Goal: Task Accomplishment & Management: Manage account settings

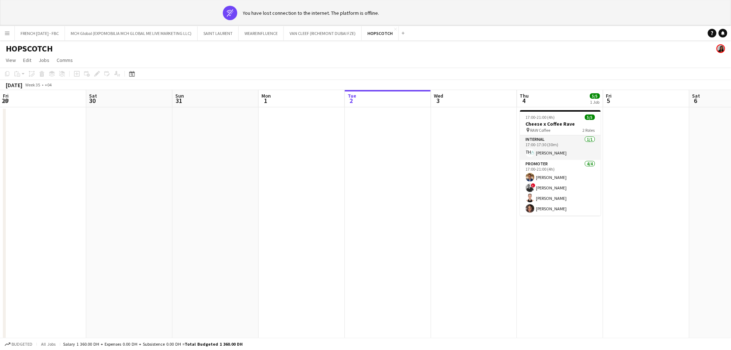
scroll to position [0, 248]
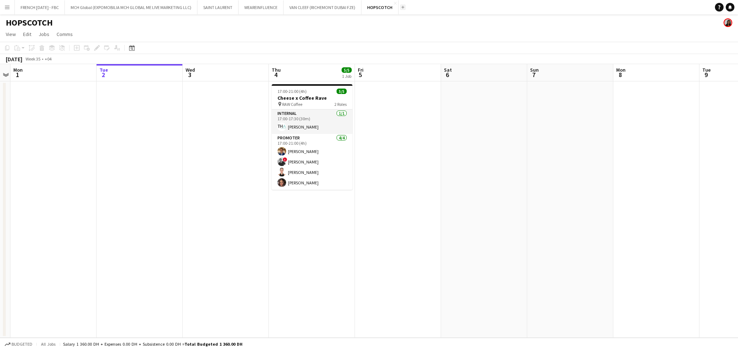
click at [401, 8] on button "Add" at bounding box center [403, 7] width 6 height 6
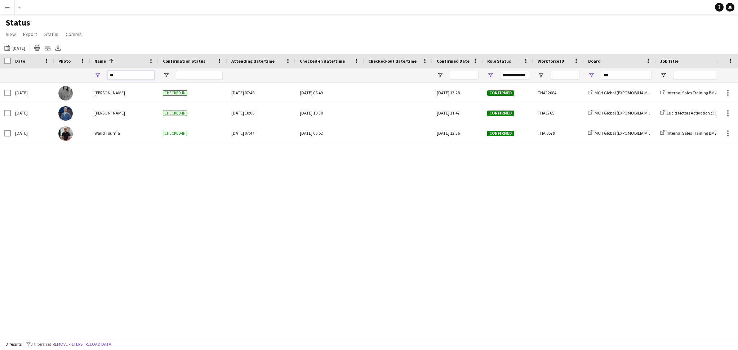
drag, startPoint x: 134, startPoint y: 75, endPoint x: 65, endPoint y: 74, distance: 69.2
click at [65, 74] on div "** ***" at bounding box center [670, 75] width 1341 height 14
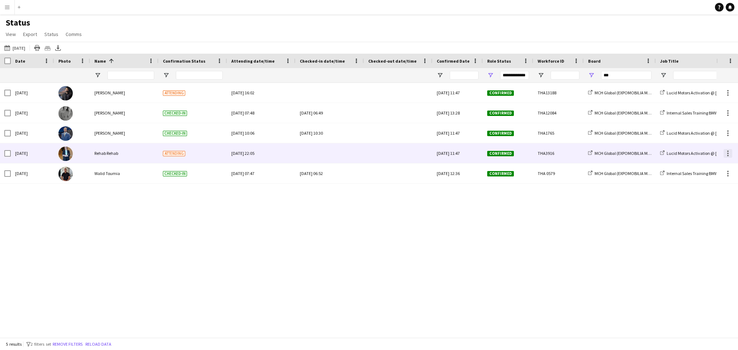
click at [727, 155] on div at bounding box center [728, 153] width 9 height 9
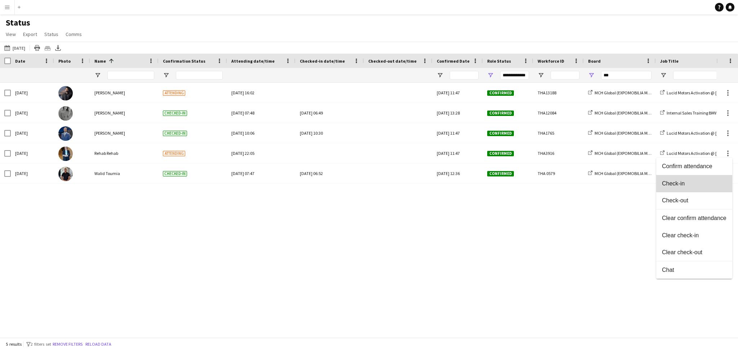
click at [690, 181] on span "Check-in" at bounding box center [694, 184] width 65 height 6
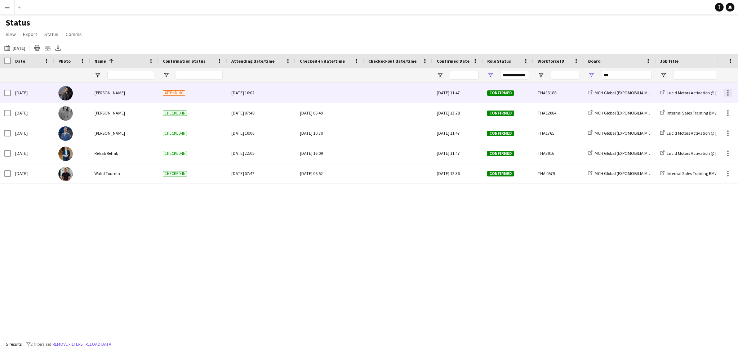
click at [728, 93] on div at bounding box center [727, 92] width 1 height 1
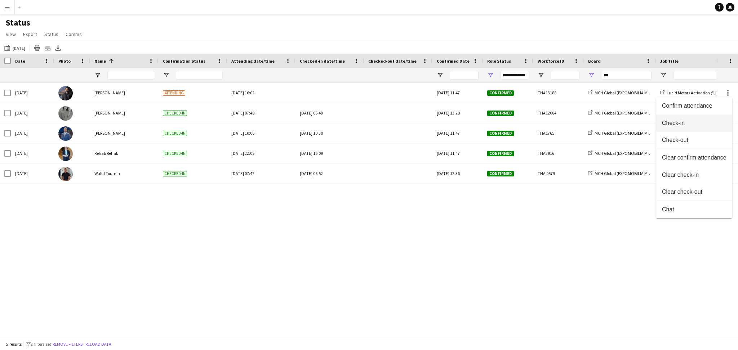
click at [702, 123] on span "Check-in" at bounding box center [694, 123] width 65 height 6
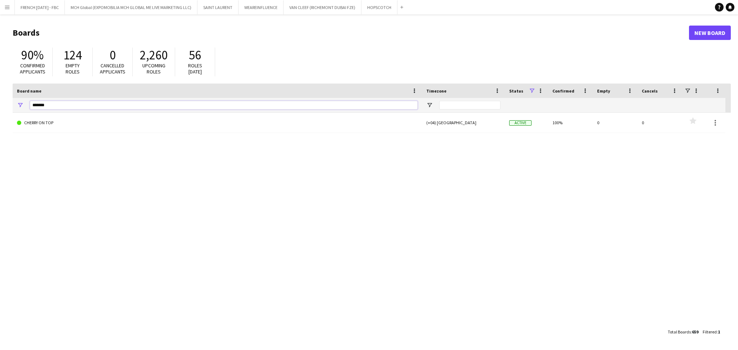
click at [346, 105] on input "******" at bounding box center [224, 105] width 388 height 9
type input "*"
type input "*****"
click at [284, 136] on div "GITEX 2020/ 2025 (+04) [GEOGRAPHIC_DATA] Active 0% 8 0 Favourites" at bounding box center [372, 219] width 718 height 212
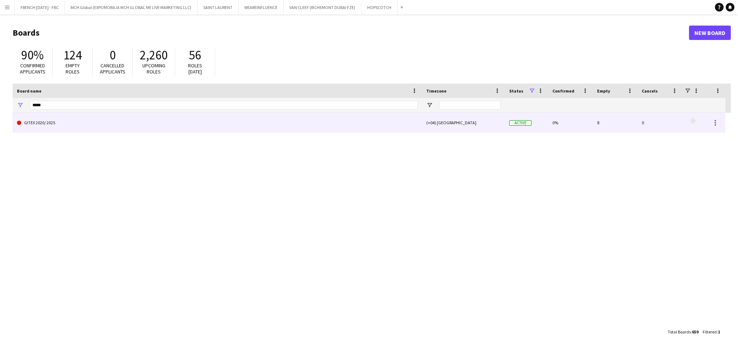
click at [290, 123] on link "GITEX 2020/ 2025" at bounding box center [217, 123] width 401 height 20
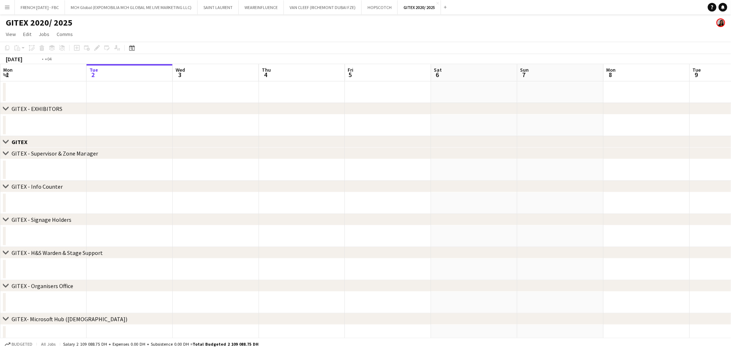
scroll to position [0, 221]
drag, startPoint x: 471, startPoint y: 143, endPoint x: 90, endPoint y: 153, distance: 380.8
drag, startPoint x: 649, startPoint y: 124, endPoint x: 349, endPoint y: 132, distance: 300.3
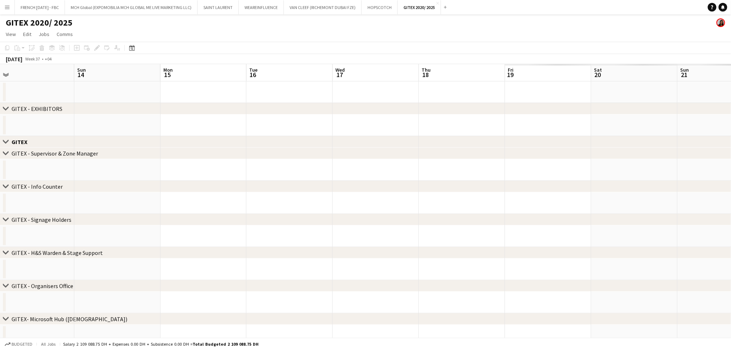
drag, startPoint x: 149, startPoint y: 127, endPoint x: 302, endPoint y: 127, distance: 153.2
drag, startPoint x: 449, startPoint y: 128, endPoint x: 164, endPoint y: 131, distance: 284.8
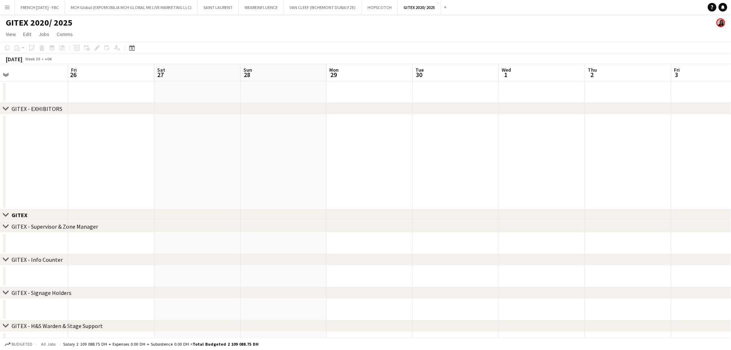
scroll to position [0, 177]
drag, startPoint x: 433, startPoint y: 132, endPoint x: 43, endPoint y: 135, distance: 390.4
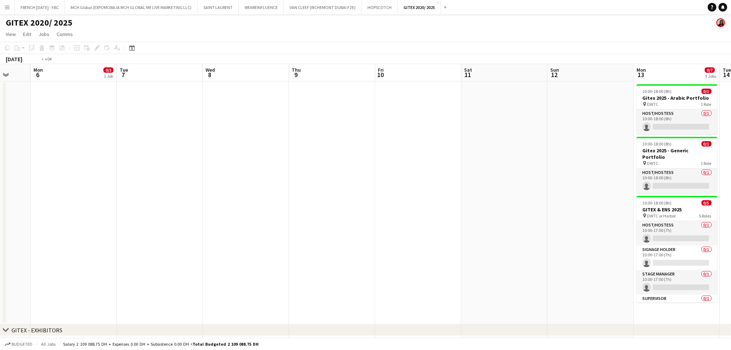
drag, startPoint x: 500, startPoint y: 179, endPoint x: 0, endPoint y: 185, distance: 500.0
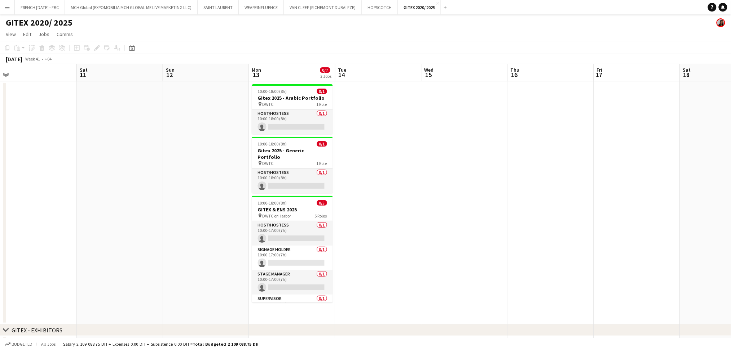
scroll to position [0, 283]
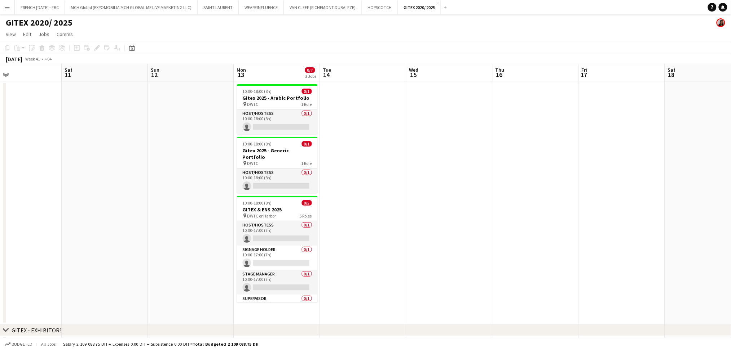
drag, startPoint x: 279, startPoint y: 207, endPoint x: 138, endPoint y: 204, distance: 141.3
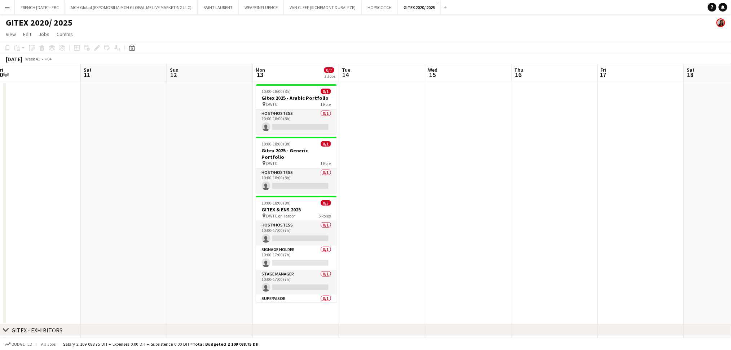
scroll to position [0, 263]
drag, startPoint x: 355, startPoint y: 241, endPoint x: 375, endPoint y: 247, distance: 20.7
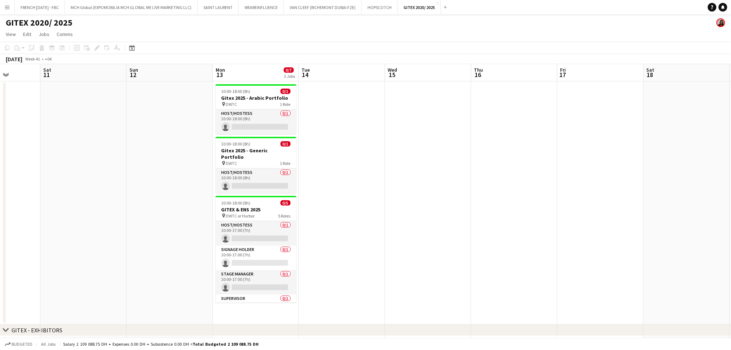
scroll to position [0, 216]
drag, startPoint x: 632, startPoint y: 253, endPoint x: 593, endPoint y: 256, distance: 39.1
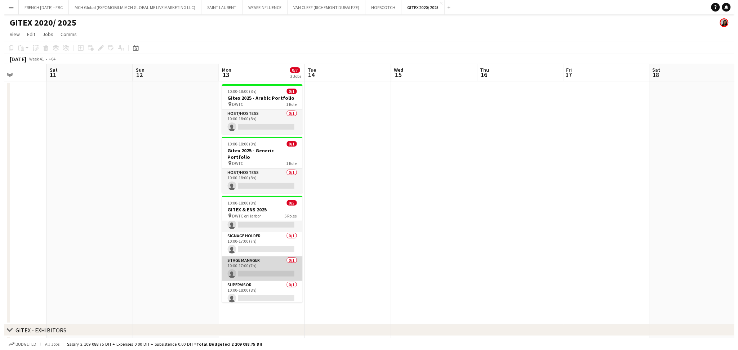
scroll to position [0, 0]
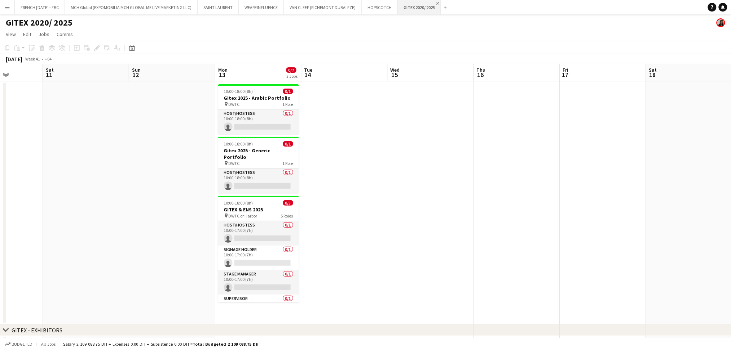
click at [439, 4] on app-icon "Close" at bounding box center [437, 3] width 3 height 3
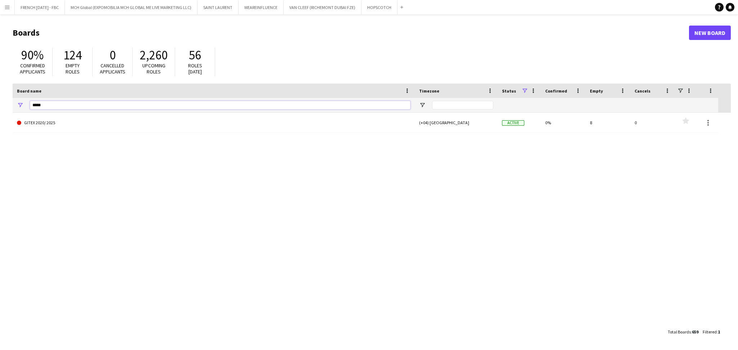
click at [160, 107] on input "*****" at bounding box center [220, 105] width 381 height 9
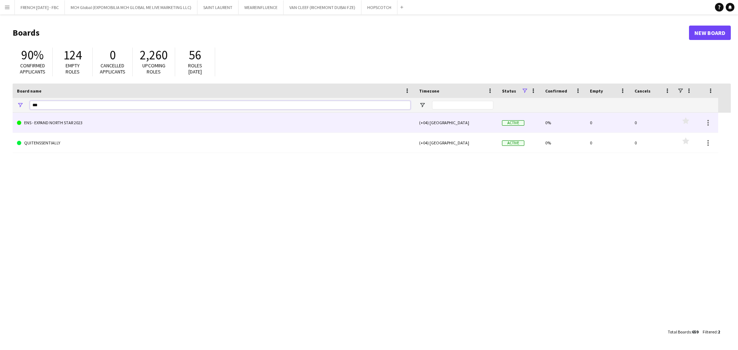
type input "***"
click at [135, 122] on link "ENS - EXPAND NORTH STAR 2023" at bounding box center [214, 123] width 394 height 20
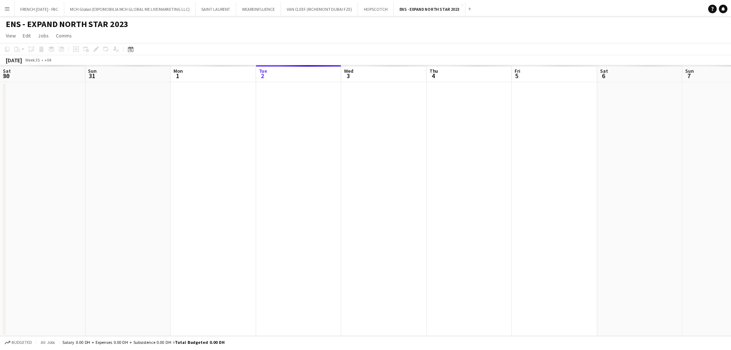
scroll to position [0, 172]
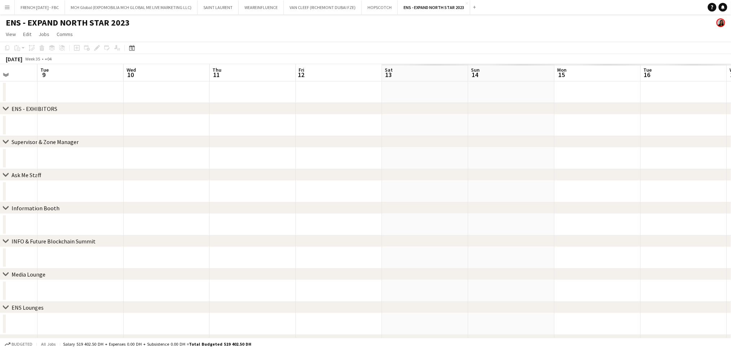
drag, startPoint x: 652, startPoint y: 156, endPoint x: 466, endPoint y: 129, distance: 187.6
click at [12, 195] on app-calendar-viewport "Fri 5 Sat 6 Sun 7 Mon 8 Tue 9 Wed 10 Thu 11 Fri 12 Sat 13 Sun 14 Mon 15 Tue 16 …" at bounding box center [365, 282] width 731 height 437
drag, startPoint x: 670, startPoint y: 127, endPoint x: 16, endPoint y: 141, distance: 654.0
click at [13, 141] on div "chevron-right ENS - EXHIBITORS chevron-right Supervisor & Zone Manager chevron-…" at bounding box center [365, 282] width 731 height 437
drag, startPoint x: 133, startPoint y: 125, endPoint x: 72, endPoint y: 125, distance: 60.6
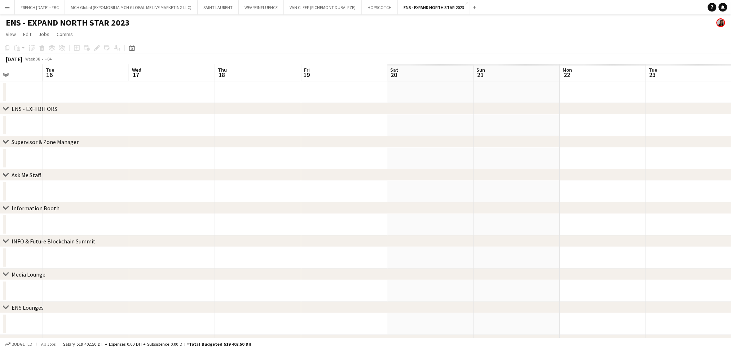
click at [13, 125] on app-calendar-viewport "Fri 12 Sat 13 Sun 14 Mon 15 Tue 16 Wed 17 Thu 18 Fri 19 Sat 20 Sun 21 Mon 22 Tu…" at bounding box center [365, 282] width 731 height 437
drag, startPoint x: 489, startPoint y: 123, endPoint x: 106, endPoint y: 127, distance: 382.4
click at [95, 127] on app-calendar-viewport "Sun 14 Mon 15 Tue 16 Wed 17 Thu 18 Fri 19 Sat 20 Sun 21 Mon 22 Tue 23 Wed 24 Th…" at bounding box center [365, 282] width 731 height 437
drag, startPoint x: 580, startPoint y: 123, endPoint x: 72, endPoint y: 130, distance: 507.9
click at [65, 130] on app-calendar-viewport "Tue 23 Wed 24 Thu 25 Fri 26 Sat 27 Sun 28 Mon 29 Tue 30 Wed 1 Thu 2 Fri 3 Sat 4…" at bounding box center [365, 282] width 731 height 437
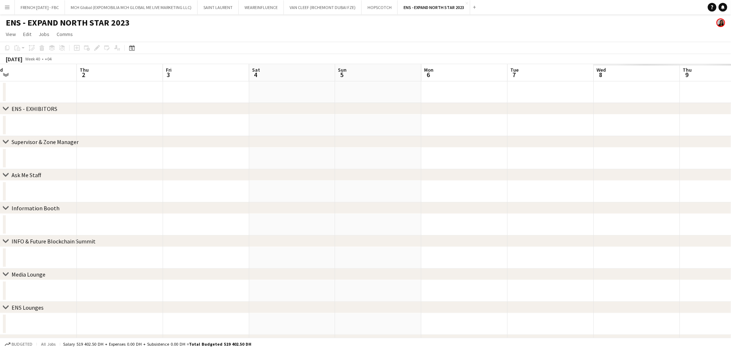
drag, startPoint x: 175, startPoint y: 125, endPoint x: 101, endPoint y: 129, distance: 74.0
click at [89, 129] on app-calendar-viewport "Mon 29 Tue 30 Wed 1 Thu 2 Fri 3 Sat 4 Sun 5 Mon 6 Tue 7 Wed 8 Thu 9 Fri 10 Sat …" at bounding box center [365, 282] width 731 height 437
drag, startPoint x: 567, startPoint y: 128, endPoint x: 240, endPoint y: 128, distance: 326.9
click at [186, 130] on app-calendar-viewport "Sun 5 Mon 6 Tue 7 Wed 8 Thu 9 Fri 10 Sat 11 Sun 12 Mon 13 Tue 14 Wed 15 Thu 16 …" at bounding box center [365, 282] width 731 height 437
drag, startPoint x: 551, startPoint y: 128, endPoint x: 123, endPoint y: 132, distance: 427.9
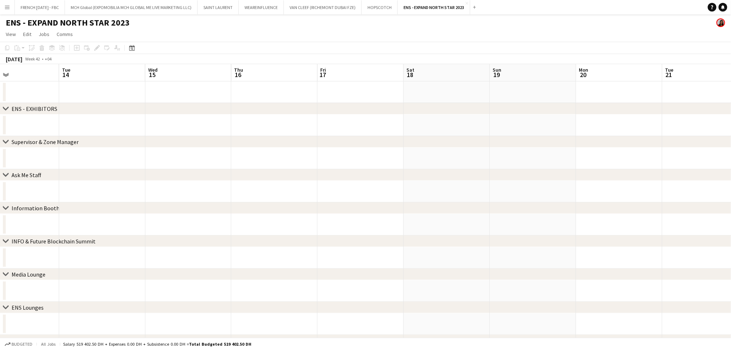
click at [123, 132] on app-calendar-viewport "Fri 10 Sat 11 Sun 12 Mon 13 Tue 14 Wed 15 Thu 16 Fri 17 Sat 18 Sun 19 Mon 20 Tu…" at bounding box center [365, 282] width 731 height 437
drag, startPoint x: 360, startPoint y: 130, endPoint x: 624, endPoint y: 128, distance: 264.2
click at [624, 128] on app-calendar-viewport "Wed 8 Thu 9 Fri 10 Sat 11 Sun 12 Mon 13 Tue 14 Wed 15 Thu 16 Fri 17 Sat 18 Sun …" at bounding box center [365, 282] width 731 height 437
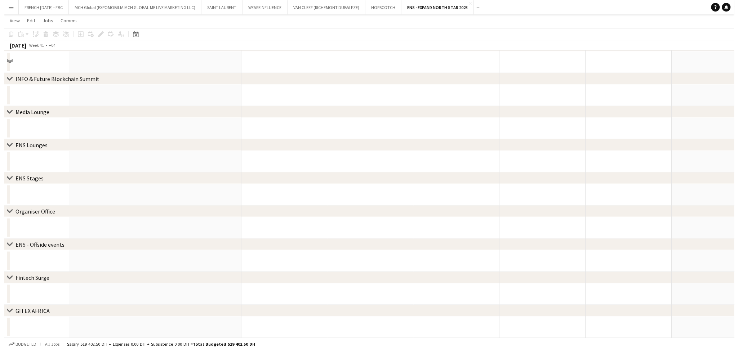
scroll to position [0, 0]
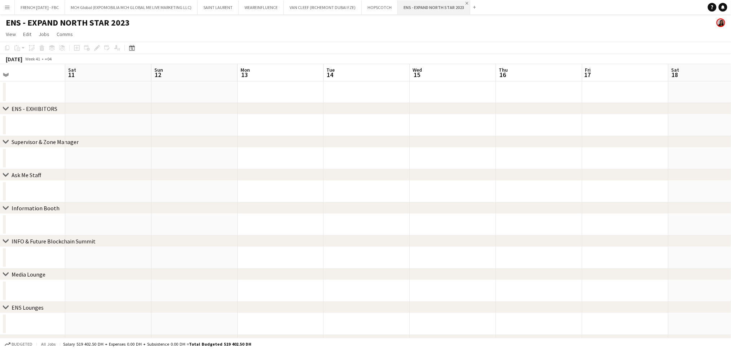
click at [466, 3] on app-icon "Close" at bounding box center [466, 3] width 3 height 3
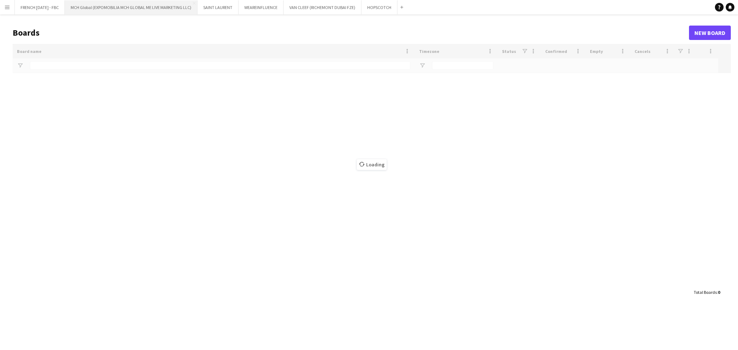
click at [146, 9] on button "MCH Global (EXPOMOBILIA MCH GLOBAL ME LIVE MARKETING LLC) Close" at bounding box center [131, 7] width 133 height 14
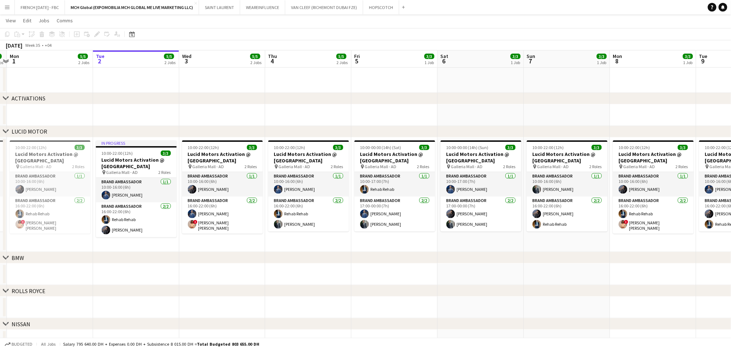
scroll to position [0, 252]
drag, startPoint x: 116, startPoint y: 249, endPoint x: 122, endPoint y: 250, distance: 5.8
click at [122, 250] on app-calendar-viewport "Fri 29 3/3 1 Job Sat 30 6/6 2 Jobs Sun 31 5/5 2 Jobs Mon 1 5/5 2 Jobs Tue 2 5/5…" at bounding box center [365, 134] width 731 height 501
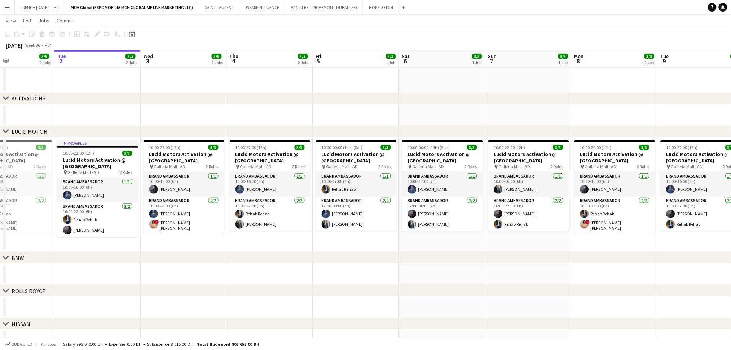
scroll to position [0, 314]
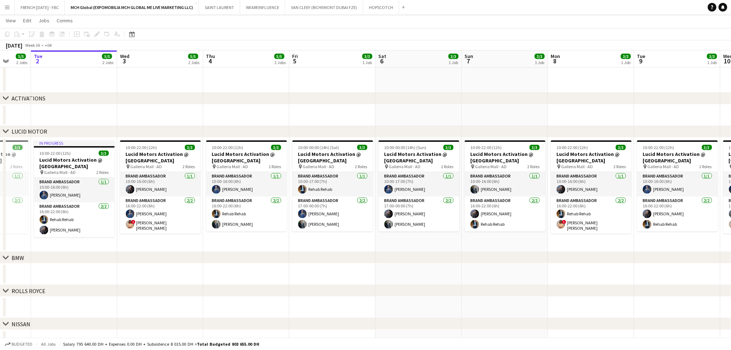
drag, startPoint x: 342, startPoint y: 243, endPoint x: 252, endPoint y: 258, distance: 91.8
click at [216, 258] on div "chevron-right VIP EVENTS chevron-right ACTIVATIONS chevron-right LUCID MOTOR ch…" at bounding box center [365, 134] width 731 height 501
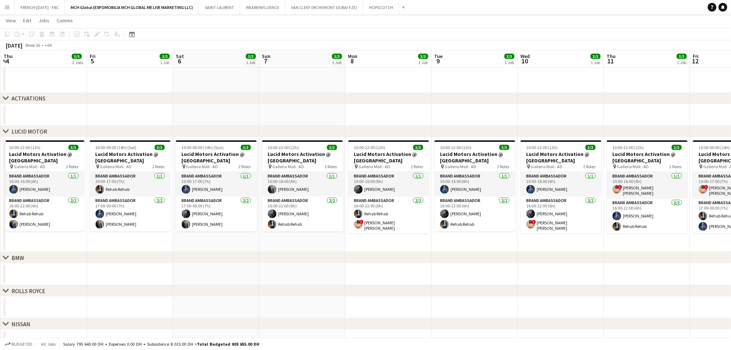
scroll to position [0, 258]
drag, startPoint x: 426, startPoint y: 237, endPoint x: 224, endPoint y: 248, distance: 202.5
click at [223, 249] on app-calendar-viewport "Mon 1 5/5 2 Jobs Tue 2 5/5 2 Jobs Wed 3 5/5 2 Jobs Thu 4 5/5 2 Jobs Fri 5 3/3 1…" at bounding box center [365, 134] width 731 height 501
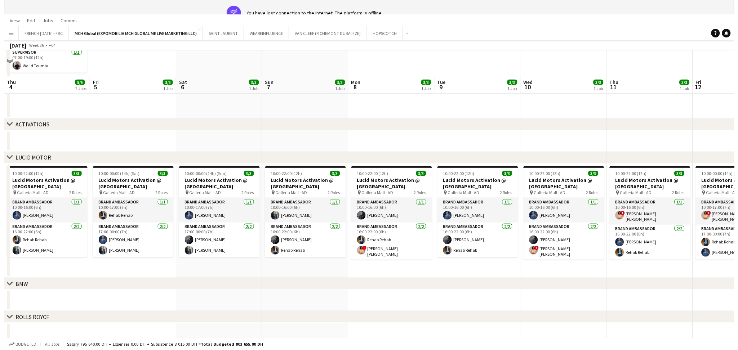
scroll to position [0, 0]
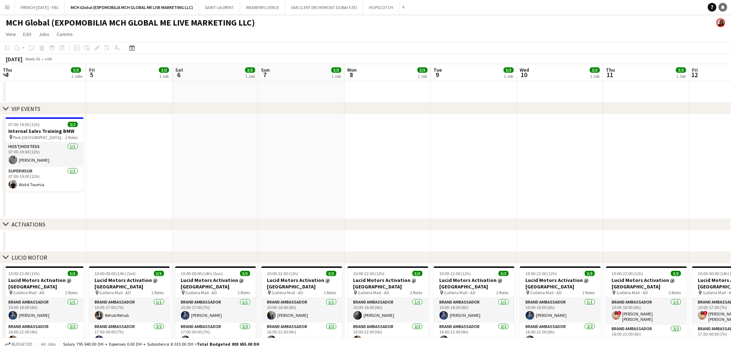
click at [723, 8] on icon at bounding box center [723, 7] width 4 height 4
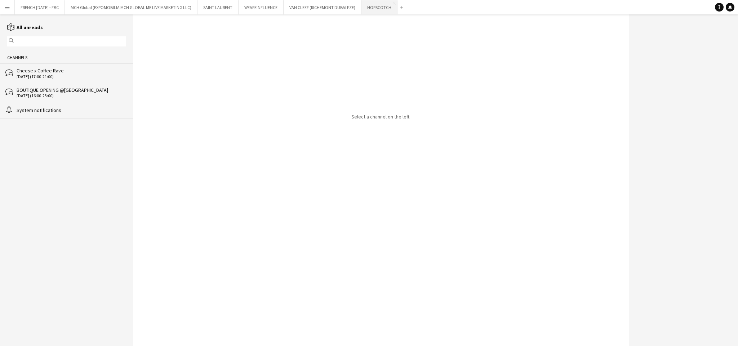
click at [384, 9] on button "HOPSCOTCH Close" at bounding box center [380, 7] width 36 height 14
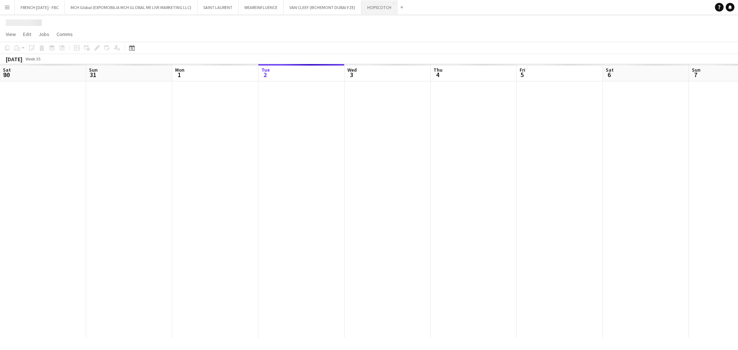
scroll to position [0, 172]
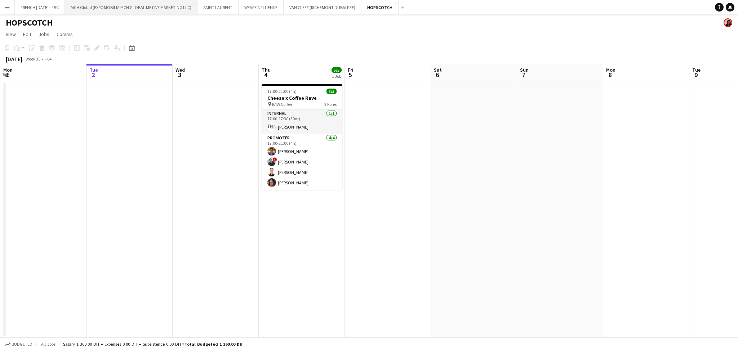
click at [110, 7] on button "MCH Global (EXPOMOBILIA MCH GLOBAL ME LIVE MARKETING LLC) Close" at bounding box center [131, 7] width 133 height 14
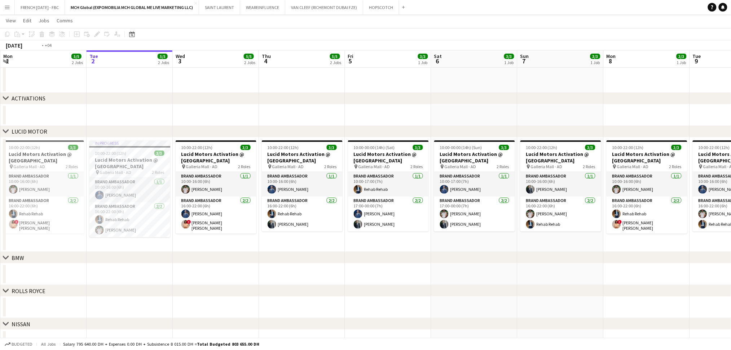
scroll to position [0, 217]
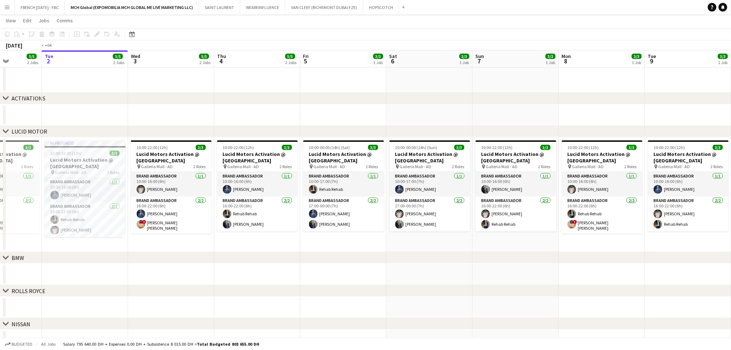
drag, startPoint x: 250, startPoint y: 221, endPoint x: 205, endPoint y: 262, distance: 60.7
drag, startPoint x: 205, startPoint y: 262, endPoint x: 124, endPoint y: 247, distance: 82.6
click at [124, 247] on app-date-cell "In progress 10:00-22:00 (12h) 3/3 Lucid Motors Activation @ [GEOGRAPHIC_DATA] p…" at bounding box center [85, 195] width 86 height 115
click at [305, 192] on app-calendar-viewport "Sat 30 6/6 2 Jobs Sun 31 5/5 2 Jobs Mon 1 5/5 2 Jobs Tue 2 5/5 2 Jobs Wed 3 5/5…" at bounding box center [365, 134] width 731 height 501
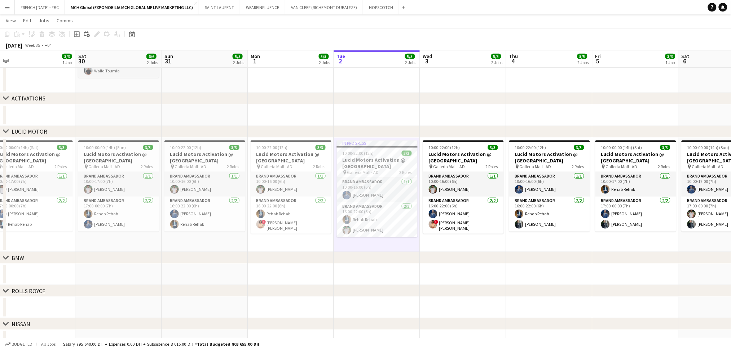
drag, startPoint x: 320, startPoint y: 159, endPoint x: 416, endPoint y: 159, distance: 96.2
click at [420, 159] on app-calendar-viewport "Wed 27 3/3 1 Job Thu 28 3/3 1 Job Fri 29 3/3 1 Job Sat 30 6/6 2 Jobs Sun 31 5/5…" at bounding box center [365, 134] width 731 height 501
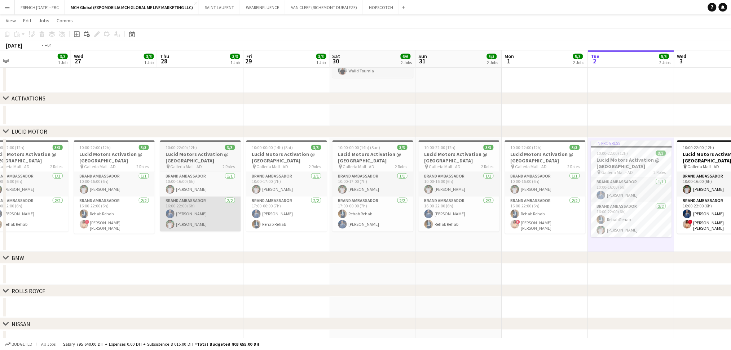
drag, startPoint x: 161, startPoint y: 210, endPoint x: 333, endPoint y: 221, distance: 172.3
click at [334, 221] on app-calendar-viewport "Sun 24 3/3 1 Job Mon 25 3/3 1 Job Tue 26 3/3 1 Job Wed 27 3/3 1 Job Thu 28 3/3 …" at bounding box center [365, 134] width 731 height 501
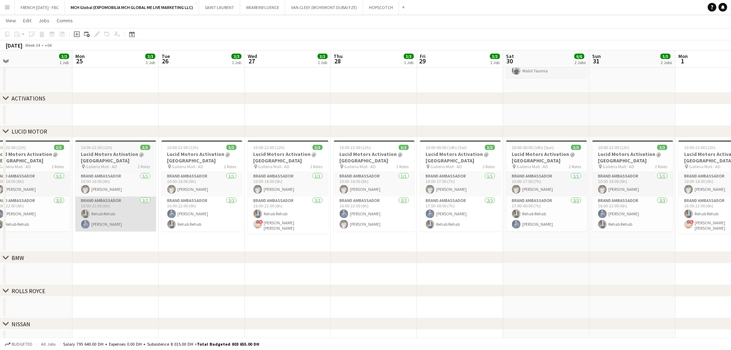
drag, startPoint x: 371, startPoint y: 226, endPoint x: 384, endPoint y: 231, distance: 13.9
click at [390, 230] on app-calendar-viewport "Fri 22 3/3 1 Job Sat 23 3/3 1 Job Sun 24 3/3 1 Job Mon 25 3/3 1 Job Tue 26 3/3 …" at bounding box center [365, 134] width 731 height 501
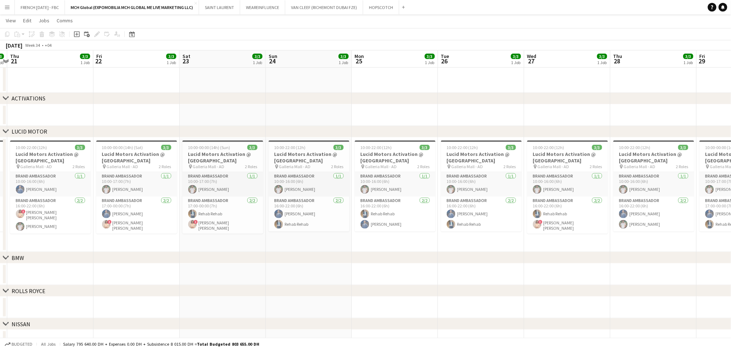
drag, startPoint x: 206, startPoint y: 208, endPoint x: 331, endPoint y: 209, distance: 125.1
click at [331, 209] on app-calendar-viewport "Tue 19 3/3 1 Job Wed 20 3/3 1 Job Thu 21 3/3 1 Job Fri 22 3/3 1 Job Sat 23 3/3 …" at bounding box center [365, 134] width 731 height 501
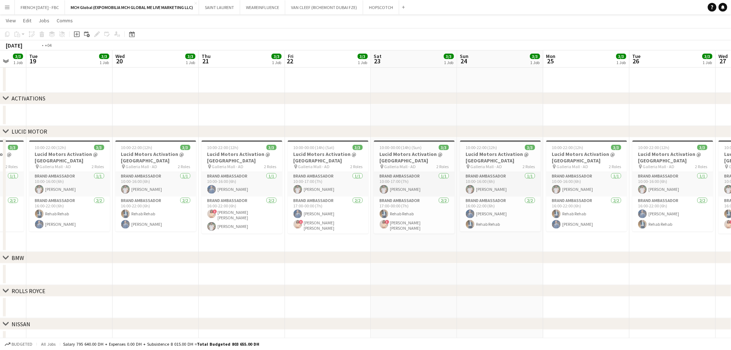
drag, startPoint x: 321, startPoint y: 190, endPoint x: 411, endPoint y: 203, distance: 90.6
click at [411, 203] on app-calendar-viewport "Sun 17 3/3 1 Job Mon 18 3/3 1 Job Tue 19 3/3 1 Job Wed 20 3/3 1 Job Thu 21 3/3 …" at bounding box center [365, 134] width 731 height 501
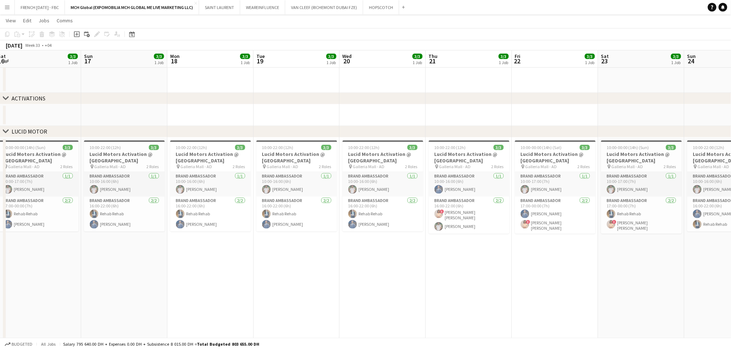
drag, startPoint x: 260, startPoint y: 208, endPoint x: 448, endPoint y: 210, distance: 187.8
click at [441, 210] on app-calendar-viewport "Thu 14 3/7 2 Jobs Fri 15 3/3 1 Job Sat 16 3/3 1 Job Sun 17 3/3 1 Job Mon 18 3/3…" at bounding box center [365, 184] width 731 height 600
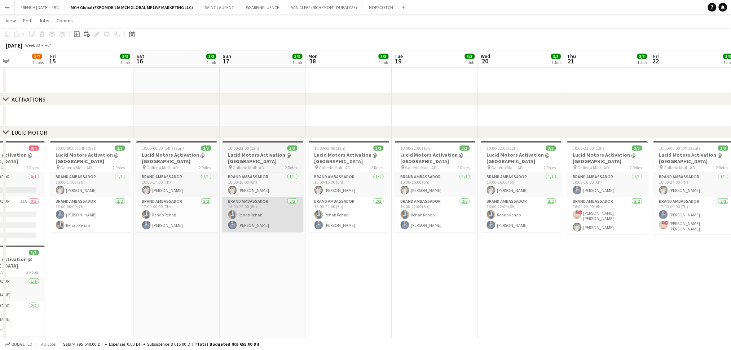
drag, startPoint x: 291, startPoint y: 205, endPoint x: 412, endPoint y: 215, distance: 121.1
click at [452, 215] on app-calendar-viewport "Tue 12 3/3 1 Job Wed 13 15/15 2 Jobs Thu 14 3/7 2 Jobs Fri 15 3/3 1 Job Sat 16 …" at bounding box center [365, 184] width 731 height 601
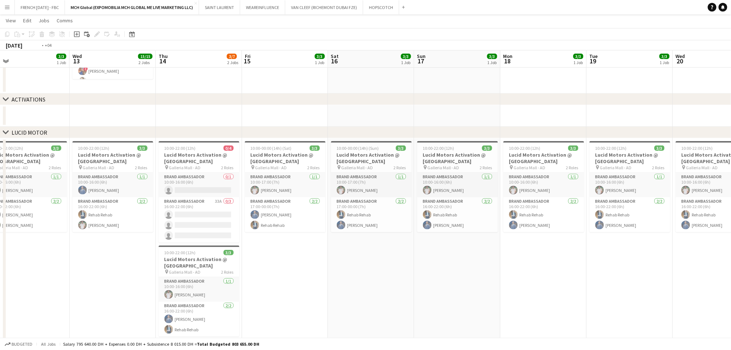
drag, startPoint x: 99, startPoint y: 195, endPoint x: 374, endPoint y: 242, distance: 278.9
click at [370, 240] on app-calendar-viewport "Sun 10 3/3 1 Job Mon 11 3/3 1 Job Tue 12 3/3 1 Job Wed 13 15/15 2 Jobs Thu 14 3…" at bounding box center [365, 184] width 731 height 601
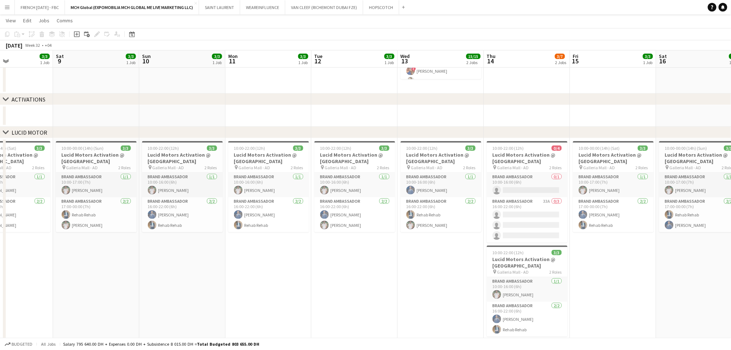
drag, startPoint x: 190, startPoint y: 200, endPoint x: 272, endPoint y: 207, distance: 82.8
click at [272, 207] on app-calendar-viewport "Wed 6 3/3 1 Job Thu 7 3/3 1 Job Fri 8 3/3 1 Job Sat 9 3/3 1 Job Sun 10 3/3 1 Jo…" at bounding box center [365, 184] width 731 height 601
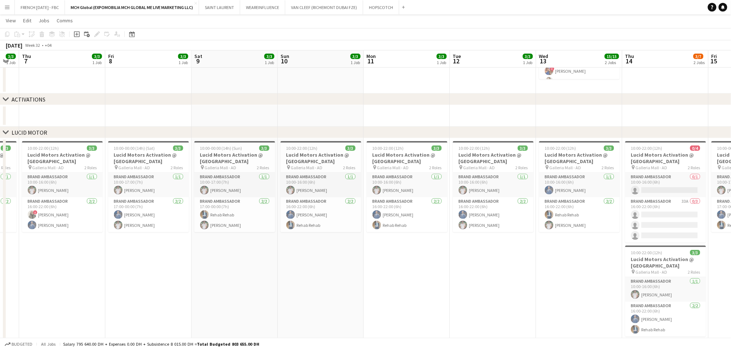
drag, startPoint x: 164, startPoint y: 221, endPoint x: 390, endPoint y: 227, distance: 226.8
click at [385, 227] on app-calendar-viewport "Tue 5 3/3 1 Job Wed 6 3/3 1 Job Thu 7 3/3 1 Job Fri 8 3/3 1 Job Sat 9 3/3 1 Job…" at bounding box center [365, 184] width 731 height 601
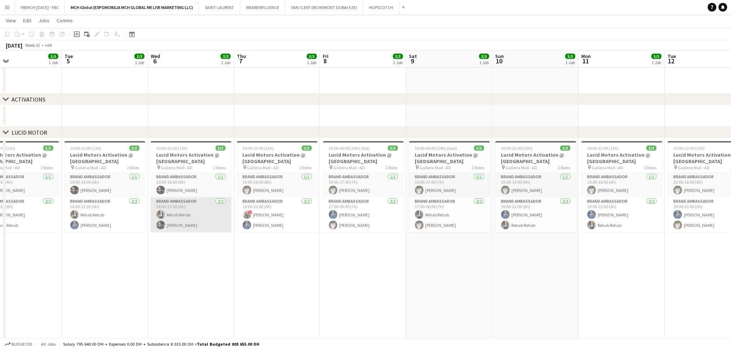
drag, startPoint x: 185, startPoint y: 226, endPoint x: 201, endPoint y: 227, distance: 16.2
click at [186, 226] on app-card-role "Brand Ambassador [DATE] 16:00-22:00 (6h) Rehab Rehab [PERSON_NAME]" at bounding box center [191, 215] width 81 height 35
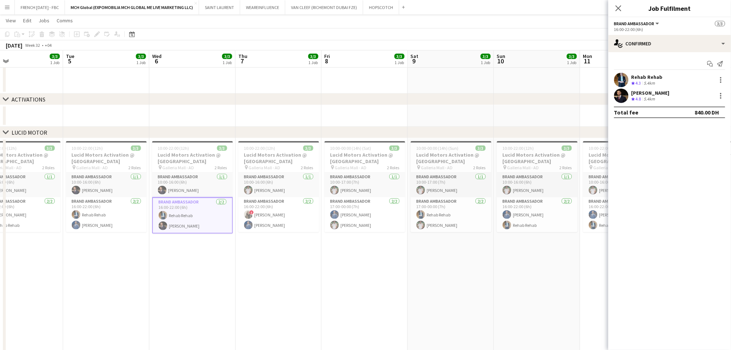
click at [638, 92] on div "[PERSON_NAME]" at bounding box center [650, 93] width 38 height 6
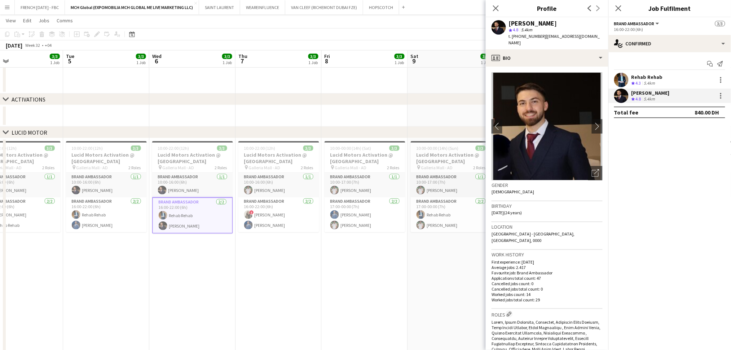
click at [316, 277] on app-date-cell "10:00-22:00 (12h) 3/3 Lucid Motors Activation @ [GEOGRAPHIC_DATA] pin Galleria …" at bounding box center [278, 245] width 86 height 214
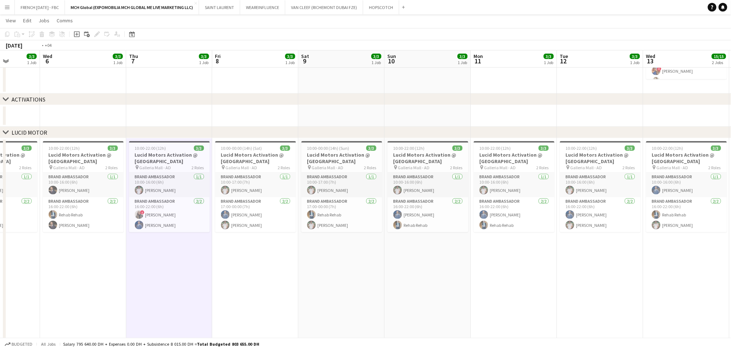
drag, startPoint x: 686, startPoint y: 176, endPoint x: 134, endPoint y: 154, distance: 552.3
click at [134, 154] on app-calendar-viewport "Sat 2 3/3 1 Job Sun 3 3/3 1 Job Mon 4 3/3 1 Job Tue 5 3/3 1 Job Wed 6 3/3 1 Job…" at bounding box center [365, 184] width 731 height 601
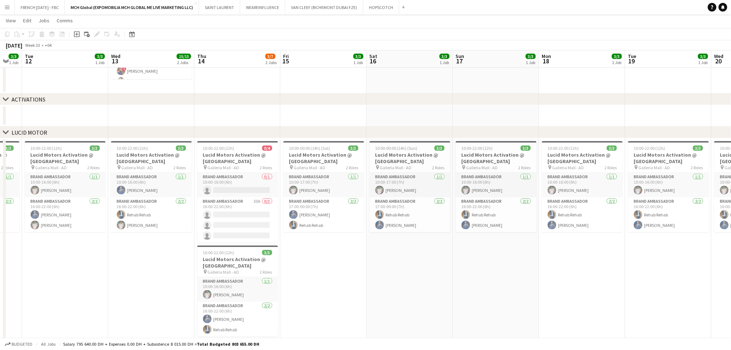
drag, startPoint x: 459, startPoint y: 208, endPoint x: 243, endPoint y: 196, distance: 216.6
click at [239, 196] on app-calendar-viewport "Sat 9 3/3 1 Job Sun 10 3/3 1 Job Mon 11 3/3 1 Job Tue 12 3/3 1 Job Wed 13 15/15…" at bounding box center [365, 184] width 731 height 601
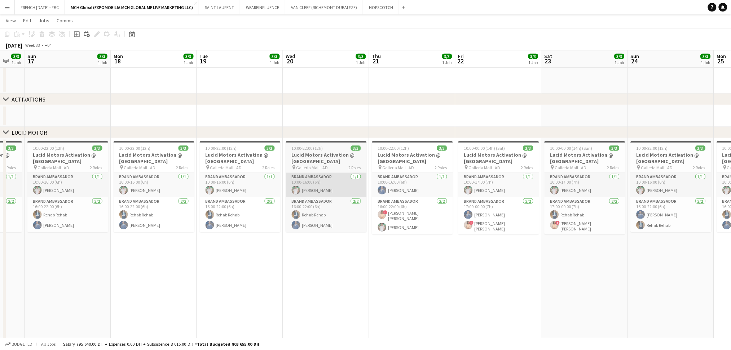
drag, startPoint x: 360, startPoint y: 198, endPoint x: 310, endPoint y: 196, distance: 50.5
click at [301, 198] on app-calendar-viewport "Wed 13 15/15 2 Jobs Thu 14 3/7 2 Jobs Fri 15 3/3 1 Job Sat 16 3/3 1 Job Sun 17 …" at bounding box center [365, 184] width 731 height 601
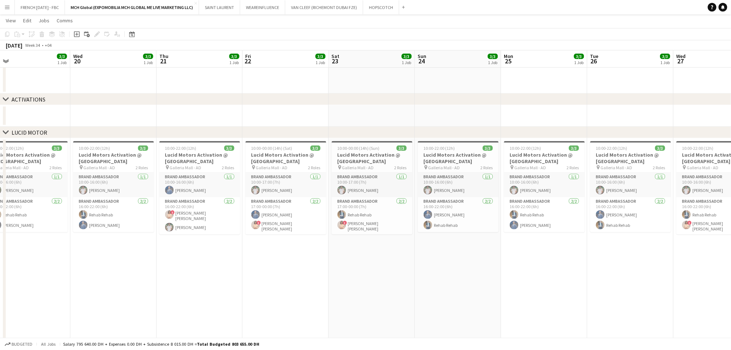
drag, startPoint x: 395, startPoint y: 204, endPoint x: 354, endPoint y: 204, distance: 40.7
click at [355, 204] on app-calendar-viewport "Sat 16 3/3 1 Job Sun 17 3/3 1 Job Mon 18 3/3 1 Job Tue 19 3/3 1 Job Wed 20 3/3 …" at bounding box center [365, 184] width 731 height 601
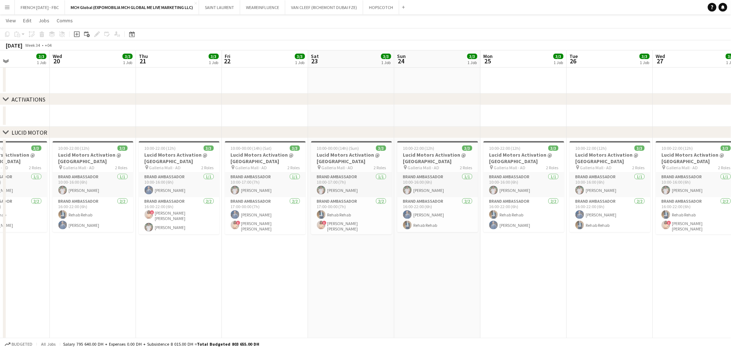
scroll to position [0, 287]
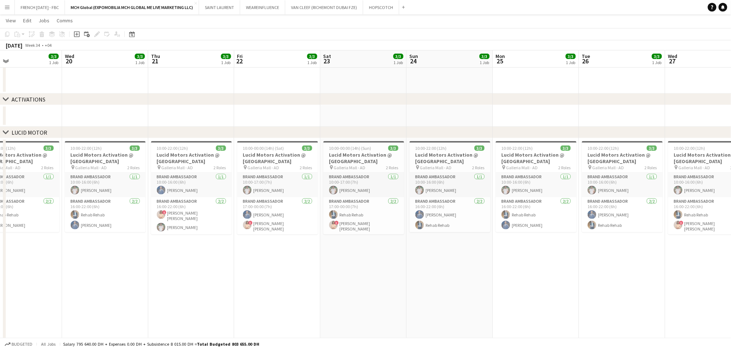
drag, startPoint x: 679, startPoint y: 225, endPoint x: 346, endPoint y: 180, distance: 335.6
click at [346, 180] on app-calendar-viewport "Sat 16 3/3 1 Job Sun 17 3/3 1 Job Mon 18 3/3 1 Job Tue 19 3/3 1 Job Wed 20 3/3 …" at bounding box center [365, 184] width 731 height 601
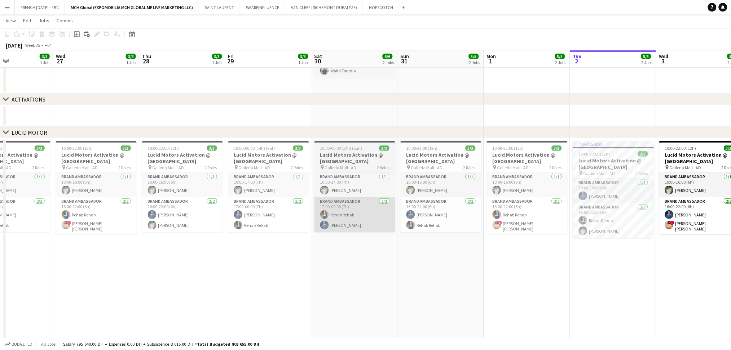
drag, startPoint x: 681, startPoint y: 213, endPoint x: 355, endPoint y: 208, distance: 325.9
click at [398, 211] on app-calendar-viewport "Sat 23 3/3 1 Job Sun 24 3/3 1 Job Mon 25 3/3 1 Job Tue 26 3/3 1 Job Wed 27 3/3 …" at bounding box center [365, 184] width 731 height 601
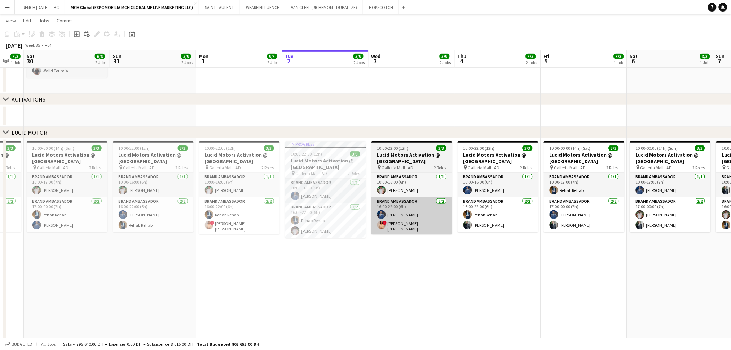
drag, startPoint x: 646, startPoint y: 226, endPoint x: 284, endPoint y: 218, distance: 362.0
click at [302, 220] on app-calendar-viewport "Wed 27 3/3 1 Job Thu 28 3/3 1 Job Fri 29 3/3 1 Job Sat 30 6/6 2 Jobs Sun 31 5/5…" at bounding box center [365, 184] width 731 height 601
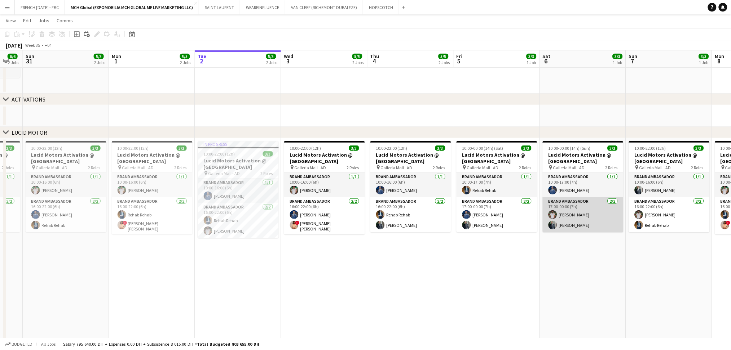
click at [578, 224] on app-card-role "Brand Ambassador [DATE] 17:00-00:00 (7h) [PERSON_NAME] [PERSON_NAME]" at bounding box center [582, 215] width 81 height 35
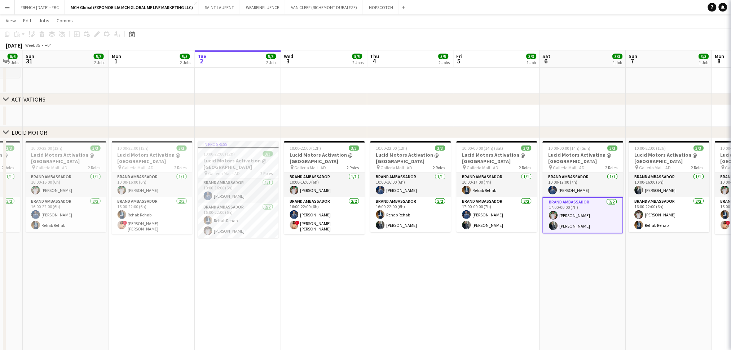
scroll to position [0, 322]
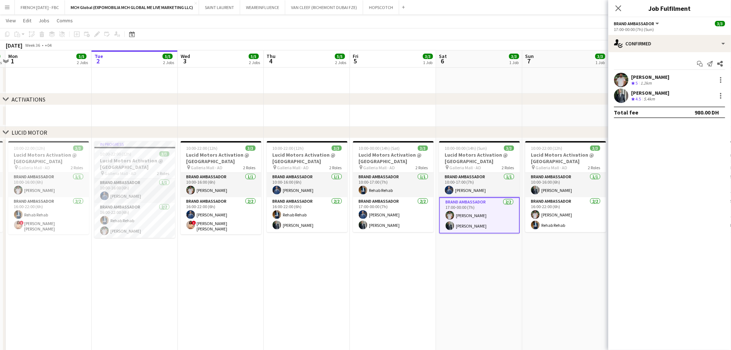
click at [482, 227] on app-calendar-viewport "Fri 29 3/3 1 Job Sat 30 6/6 2 Jobs Sun 31 5/5 2 Jobs Mon 1 5/5 2 Jobs Tue 2 5/5…" at bounding box center [365, 184] width 731 height 601
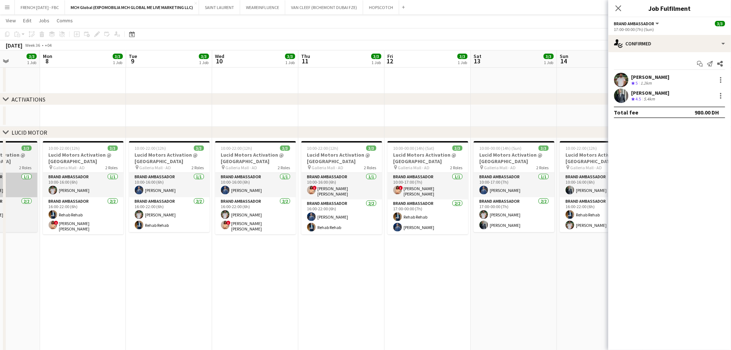
drag, startPoint x: 574, startPoint y: 207, endPoint x: 124, endPoint y: 173, distance: 451.1
click at [123, 172] on app-calendar-viewport "Wed 3 5/5 2 Jobs Thu 4 5/5 2 Jobs Fri 5 3/3 1 Job Sat 6 3/3 1 Job Sun 7 3/3 1 J…" at bounding box center [365, 184] width 731 height 601
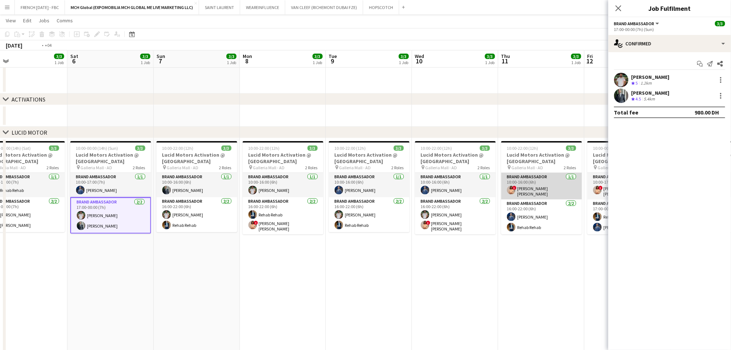
drag, startPoint x: 237, startPoint y: 193, endPoint x: 182, endPoint y: 195, distance: 54.8
click at [181, 193] on app-calendar-viewport "Wed 3 5/5 2 Jobs Thu 4 5/5 2 Jobs Fri 5 3/3 1 Job Sat 6 3/3 1 Job Sun 7 3/3 1 J…" at bounding box center [365, 184] width 731 height 601
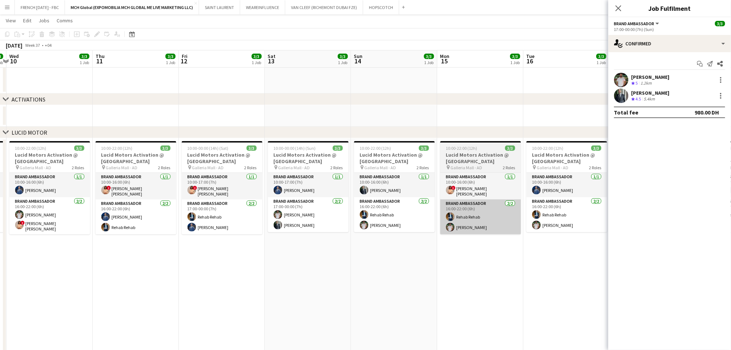
drag, startPoint x: 416, startPoint y: 209, endPoint x: 312, endPoint y: 204, distance: 103.9
click at [189, 206] on app-calendar-viewport "Sun 7 3/3 1 Job Mon 8 3/3 1 Job Tue 9 3/3 1 Job Wed 10 3/3 1 Job Thu 11 3/3 1 J…" at bounding box center [365, 184] width 731 height 601
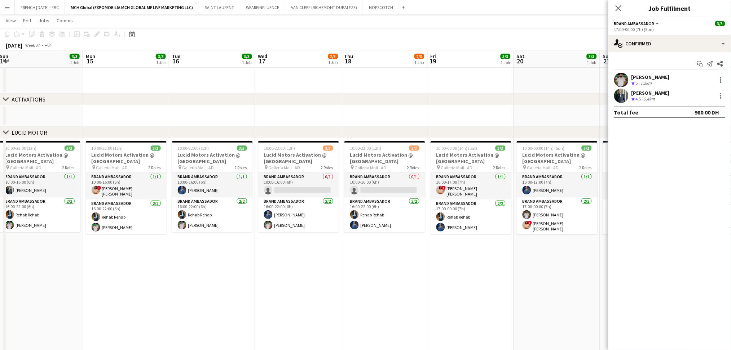
scroll to position [0, 287]
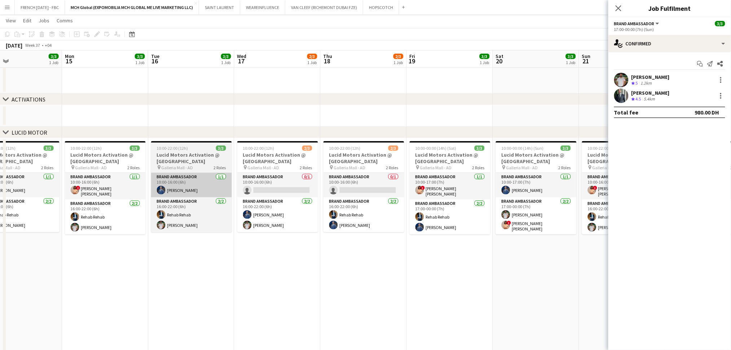
drag, startPoint x: 263, startPoint y: 195, endPoint x: 218, endPoint y: 193, distance: 44.4
click at [213, 195] on app-calendar-viewport "Thu 11 3/3 1 Job Fri 12 3/3 1 Job Sat 13 3/3 1 Job Sun 14 3/3 1 Job Mon 15 3/3 …" at bounding box center [365, 184] width 731 height 601
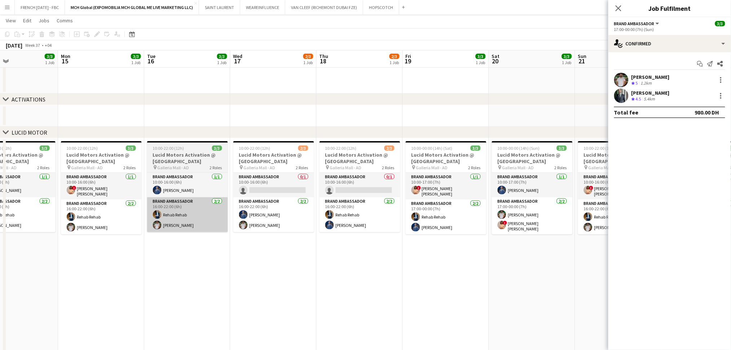
drag, startPoint x: 210, startPoint y: 199, endPoint x: 505, endPoint y: 208, distance: 295.0
click at [466, 207] on app-calendar-viewport "Thu 11 3/3 1 Job Fri 12 3/3 1 Job Sat 13 3/3 1 Job Sun 14 3/3 1 Job Mon 15 3/3 …" at bounding box center [365, 184] width 731 height 601
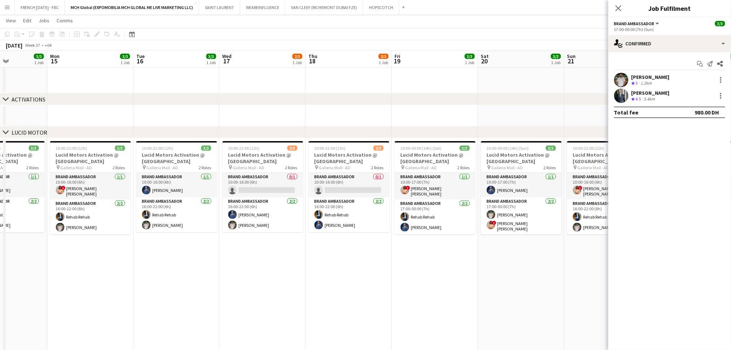
drag, startPoint x: 275, startPoint y: 239, endPoint x: 235, endPoint y: 236, distance: 39.7
click at [246, 238] on app-calendar-viewport "Thu 11 3/3 1 Job Fri 12 3/3 1 Job Sat 13 3/3 1 Job Sun 14 3/3 1 Job Mon 15 3/3 …" at bounding box center [365, 184] width 731 height 601
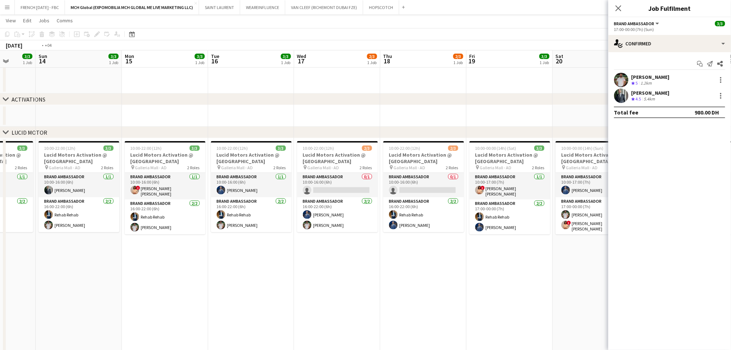
drag, startPoint x: 460, startPoint y: 225, endPoint x: 352, endPoint y: 225, distance: 107.4
click at [353, 225] on app-calendar-viewport "Thu 11 3/3 1 Job Fri 12 3/3 1 Job Sat 13 3/3 1 Job Sun 14 3/3 1 Job Mon 15 3/3 …" at bounding box center [365, 184] width 731 height 601
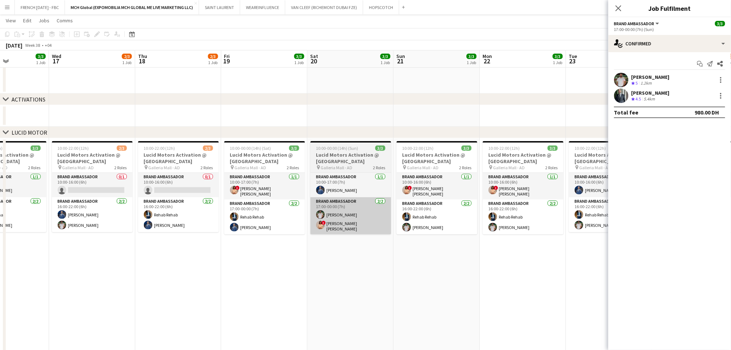
drag, startPoint x: 323, startPoint y: 222, endPoint x: 135, endPoint y: 201, distance: 189.4
click at [135, 201] on app-calendar-viewport "Sat 13 3/3 1 Job Sun 14 3/3 1 Job Mon 15 3/3 1 Job Tue 16 3/3 1 Job Wed 17 2/3 …" at bounding box center [365, 184] width 731 height 601
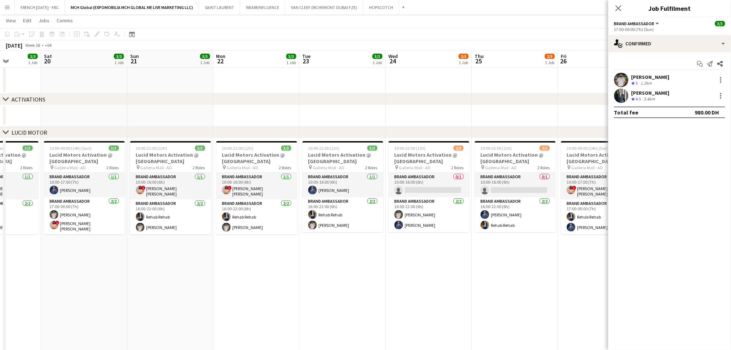
drag, startPoint x: 422, startPoint y: 220, endPoint x: 207, endPoint y: 209, distance: 215.5
click at [210, 209] on app-calendar-viewport "Tue 16 3/3 1 Job Wed 17 2/3 1 Job Thu 18 2/3 1 Job Fri 19 3/3 1 Job Sat 20 3/3 …" at bounding box center [365, 184] width 731 height 601
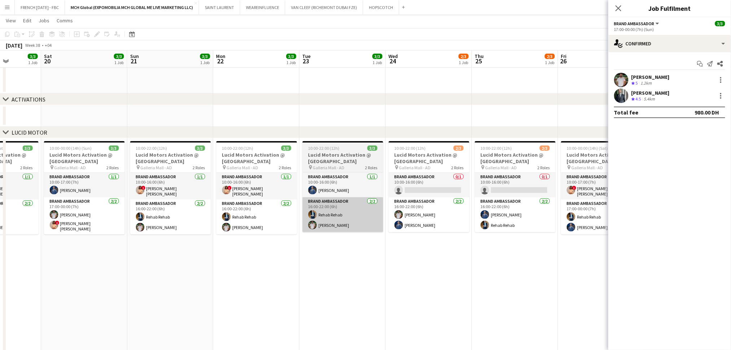
scroll to position [0, 216]
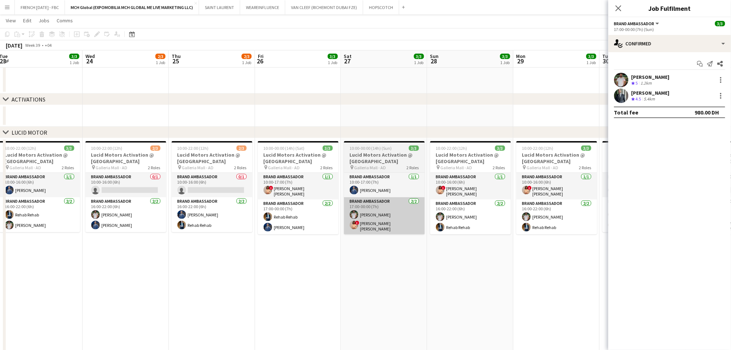
drag, startPoint x: 417, startPoint y: 217, endPoint x: 301, endPoint y: 218, distance: 116.1
click at [348, 218] on app-calendar-viewport "Sun 21 3/3 1 Job Mon 22 3/3 1 Job Tue 23 3/3 1 Job Wed 24 2/3 1 Job Thu 25 2/3 …" at bounding box center [365, 184] width 731 height 601
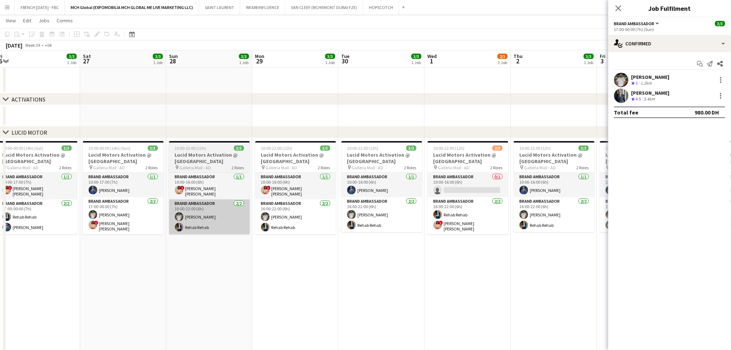
drag, startPoint x: 531, startPoint y: 207, endPoint x: 127, endPoint y: 211, distance: 404.4
click at [287, 217] on app-calendar-viewport "Tue 23 3/3 1 Job Wed 24 2/3 1 Job Thu 25 2/3 1 Job Fri 26 3/3 1 Job Sat 27 3/3 …" at bounding box center [365, 184] width 731 height 601
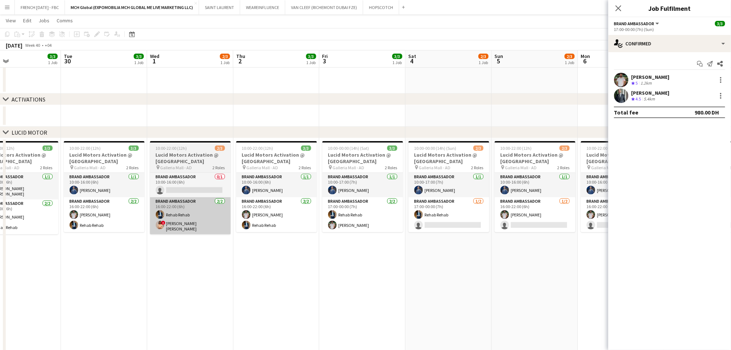
click at [216, 208] on app-calendar-viewport "Sat 27 3/3 1 Job Sun 28 3/3 1 Job Mon 29 3/3 1 Job Tue 30 3/3 1 Job Wed 1 2/3 1…" at bounding box center [365, 184] width 731 height 601
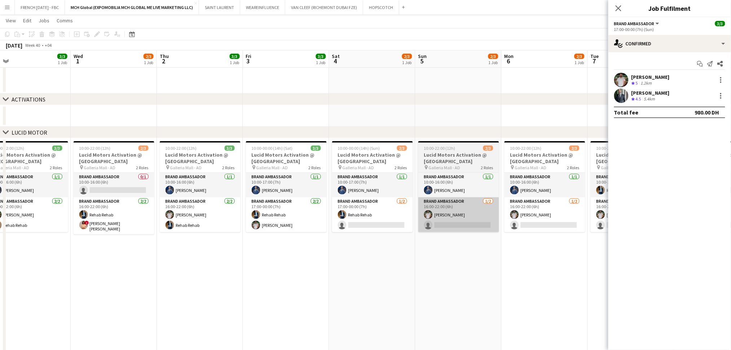
drag, startPoint x: 491, startPoint y: 214, endPoint x: 245, endPoint y: 218, distance: 245.9
click at [251, 216] on app-calendar-viewport "Sat 27 3/3 1 Job Sun 28 3/3 1 Job Mon 29 3/3 1 Job Tue 30 3/3 1 Job Wed 1 2/3 1…" at bounding box center [365, 184] width 731 height 601
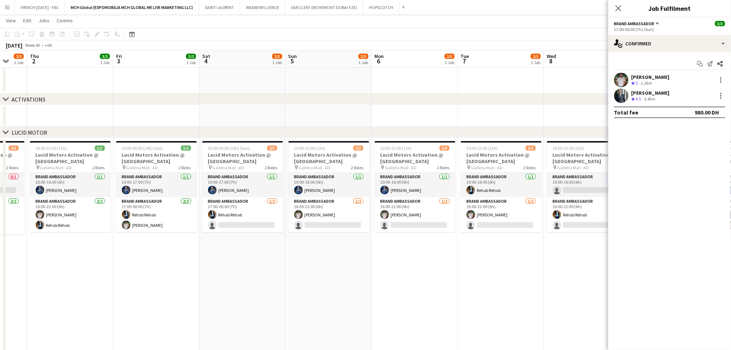
drag, startPoint x: 395, startPoint y: 195, endPoint x: 284, endPoint y: 195, distance: 111.4
click at [285, 195] on app-calendar-viewport "Mon 29 3/3 1 Job Tue 30 3/3 1 Job Wed 1 2/3 1 Job Thu 2 3/3 1 Job Fri 3 3/3 1 J…" at bounding box center [365, 184] width 731 height 601
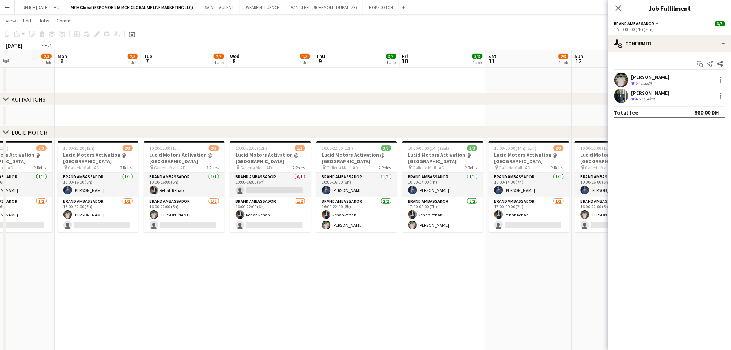
drag, startPoint x: 460, startPoint y: 205, endPoint x: 275, endPoint y: 207, distance: 184.9
click at [275, 207] on app-calendar-viewport "Fri 3 3/3 1 Job Sat 4 2/3 1 Job Sun 5 2/3 1 Job Mon 6 2/3 1 Job Tue 7 2/3 1 Job…" at bounding box center [365, 184] width 731 height 601
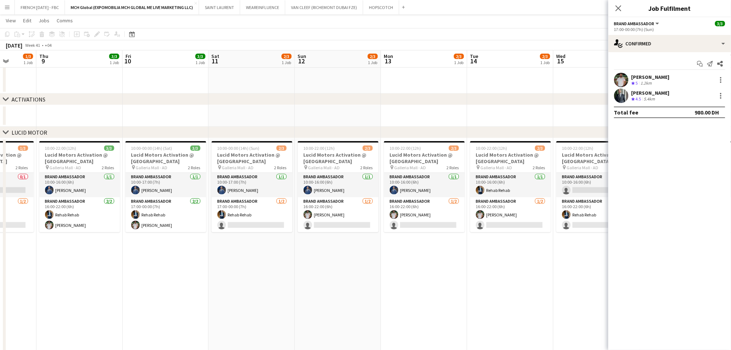
drag, startPoint x: 460, startPoint y: 210, endPoint x: 274, endPoint y: 208, distance: 185.3
click at [274, 208] on app-calendar-viewport "Sun 5 2/3 1 Job Mon 6 2/3 1 Job Tue 7 2/3 1 Job Wed 8 1/3 1 Job Thu 9 3/3 1 Job…" at bounding box center [365, 184] width 731 height 601
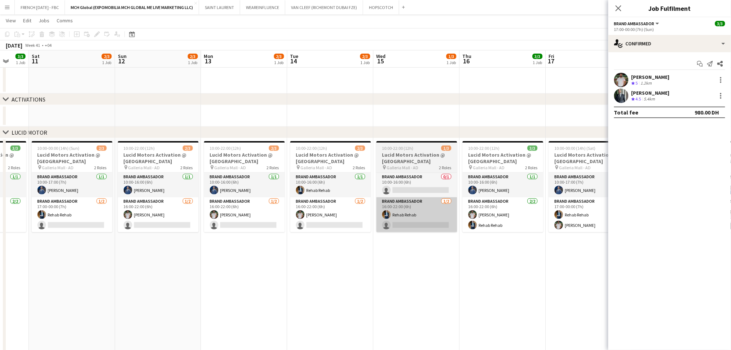
drag, startPoint x: 390, startPoint y: 207, endPoint x: 294, endPoint y: 204, distance: 95.5
click at [279, 207] on app-calendar-viewport "Tue 7 2/3 1 Job Wed 8 1/3 1 Job Thu 9 3/3 1 Job Fri 10 3/3 1 Job Sat 11 2/3 1 J…" at bounding box center [365, 184] width 731 height 601
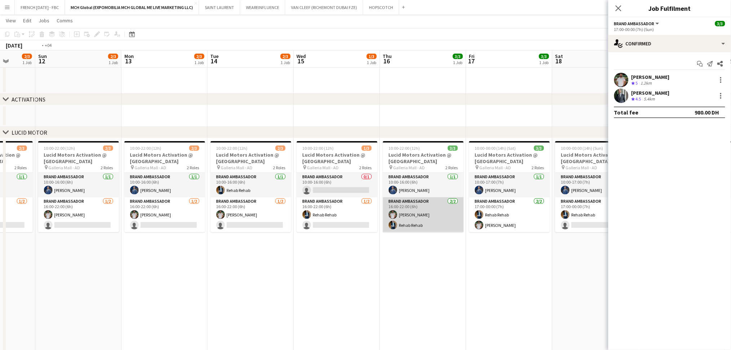
drag, startPoint x: 438, startPoint y: 204, endPoint x: 269, endPoint y: 202, distance: 168.7
click at [269, 202] on app-calendar-viewport "Wed 8 1/3 1 Job Thu 9 3/3 1 Job Fri 10 3/3 1 Job Sat 11 2/3 1 Job Sun 12 2/3 1 …" at bounding box center [365, 184] width 731 height 601
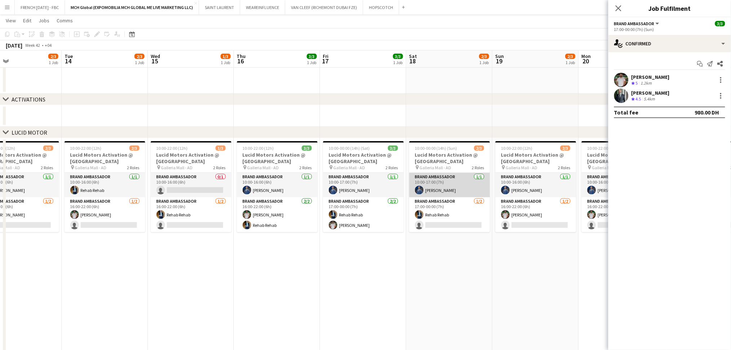
drag, startPoint x: 354, startPoint y: 204, endPoint x: 180, endPoint y: 196, distance: 173.9
click at [146, 197] on app-calendar-viewport "Fri 10 3/3 1 Job Sat 11 2/3 1 Job Sun 12 2/3 1 Job Mon 13 2/3 1 Job Tue 14 2/3 …" at bounding box center [365, 184] width 731 height 601
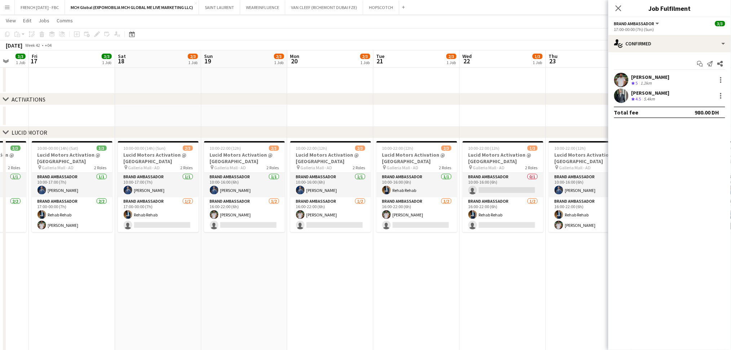
drag, startPoint x: 439, startPoint y: 227, endPoint x: 210, endPoint y: 218, distance: 229.4
click at [212, 218] on app-calendar-viewport "Tue 14 2/3 1 Job Wed 15 1/3 1 Job Thu 16 3/3 1 Job Fri 17 3/3 1 Job Sat 18 2/3 …" at bounding box center [365, 184] width 731 height 601
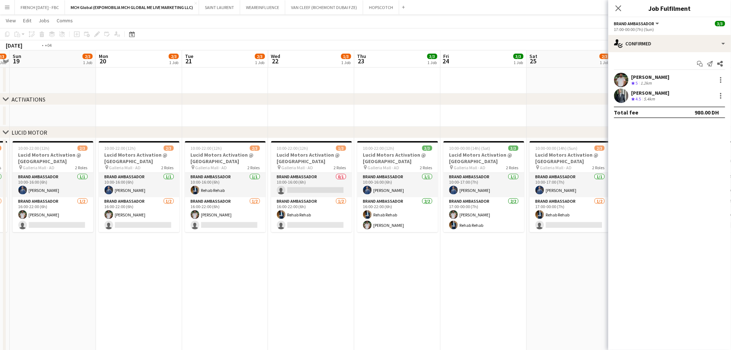
drag, startPoint x: 285, startPoint y: 216, endPoint x: 275, endPoint y: 216, distance: 10.8
click at [275, 216] on app-calendar-viewport "Thu 16 3/3 1 Job Fri 17 3/3 1 Job Sat 18 2/3 1 Job Sun 19 2/3 1 Job Mon 20 2/3 …" at bounding box center [365, 184] width 731 height 601
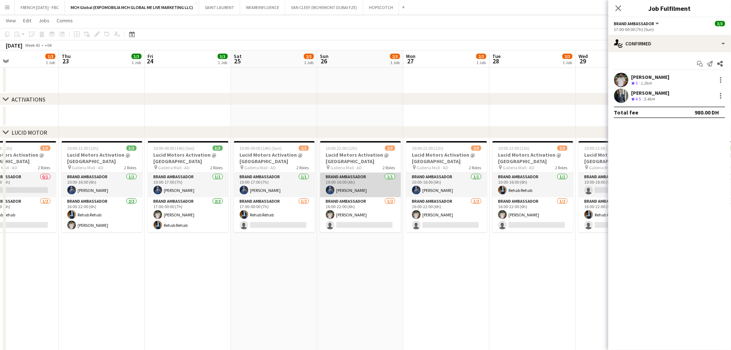
drag, startPoint x: 165, startPoint y: 190, endPoint x: 151, endPoint y: 189, distance: 13.3
click at [151, 190] on app-calendar-viewport "Sat 18 2/3 1 Job Sun 19 2/3 1 Job Mon 20 2/3 1 Job Tue 21 2/3 1 Job Wed 22 1/3 …" at bounding box center [365, 184] width 731 height 601
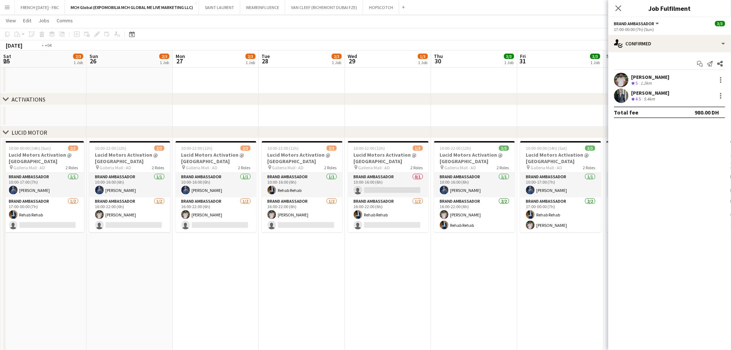
drag, startPoint x: 334, startPoint y: 211, endPoint x: 181, endPoint y: 192, distance: 154.0
click at [181, 192] on app-calendar-viewport "Wed 22 1/3 1 Job Thu 23 3/3 1 Job Fri 24 3/3 1 Job Sat 25 2/3 1 Job Sun 26 2/3 …" at bounding box center [365, 184] width 731 height 601
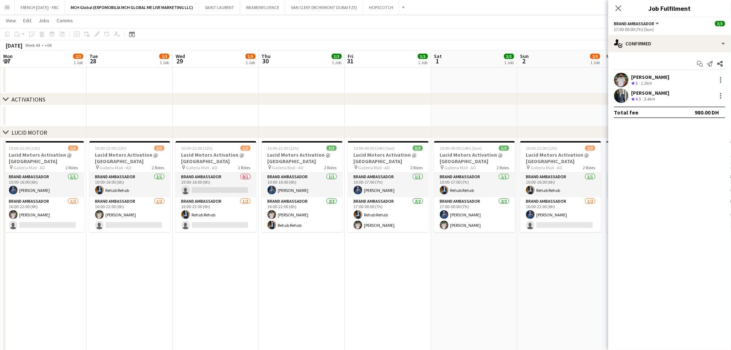
scroll to position [0, 283]
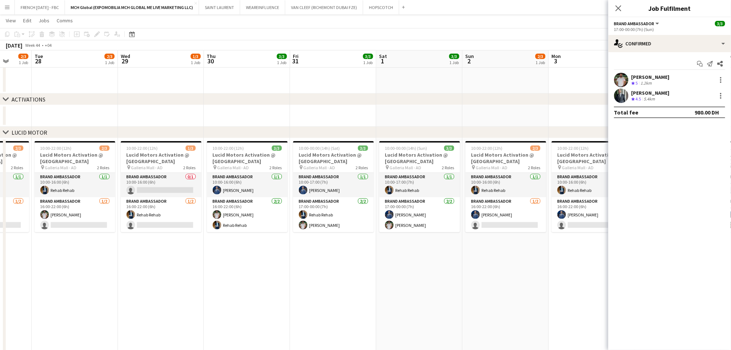
drag, startPoint x: 309, startPoint y: 204, endPoint x: 248, endPoint y: 204, distance: 60.9
click at [250, 204] on app-calendar-viewport "Fri 24 3/3 1 Job Sat 25 2/3 1 Job Sun 26 2/3 1 Job Mon 27 2/3 1 Job Tue 28 2/3 …" at bounding box center [365, 184] width 731 height 601
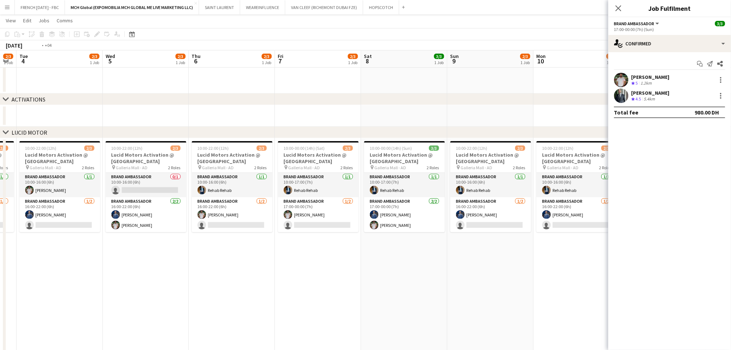
drag, startPoint x: 538, startPoint y: 236, endPoint x: 116, endPoint y: 233, distance: 422.4
click at [122, 233] on app-calendar-viewport "Fri 31 3/3 1 Job Sat 1 3/3 1 Job Sun 2 2/3 1 Job Mon 3 2/3 1 Job Tue 4 2/3 1 Jo…" at bounding box center [365, 184] width 731 height 601
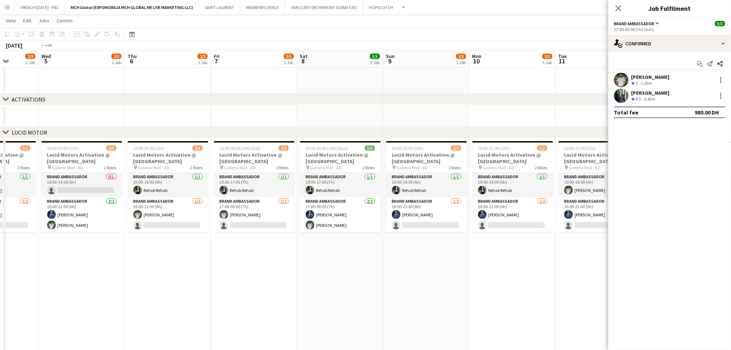
drag, startPoint x: 128, startPoint y: 218, endPoint x: 517, endPoint y: 241, distance: 389.3
click at [497, 237] on app-calendar-viewport "Sun 2 2/3 1 Job Mon 3 2/3 1 Job Tue 4 2/3 1 Job Wed 5 2/3 1 Job Thu 6 2/3 1 Job…" at bounding box center [365, 184] width 731 height 601
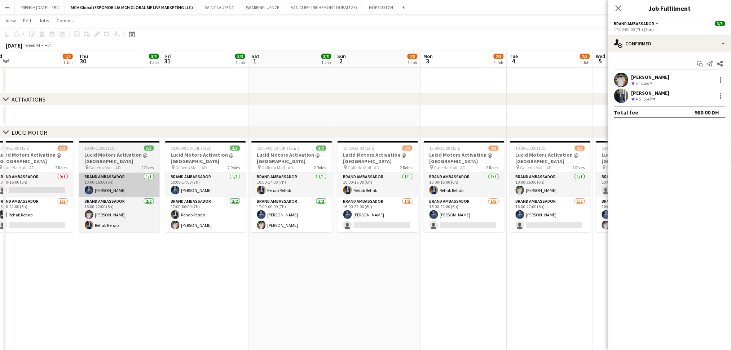
drag, startPoint x: 417, startPoint y: 227, endPoint x: 98, endPoint y: 194, distance: 321.0
click at [434, 227] on app-calendar-viewport "Mon 27 2/3 1 Job Tue 28 2/3 1 Job Wed 29 1/3 1 Job Thu 30 3/3 1 Job Fri 31 3/3 …" at bounding box center [365, 184] width 731 height 601
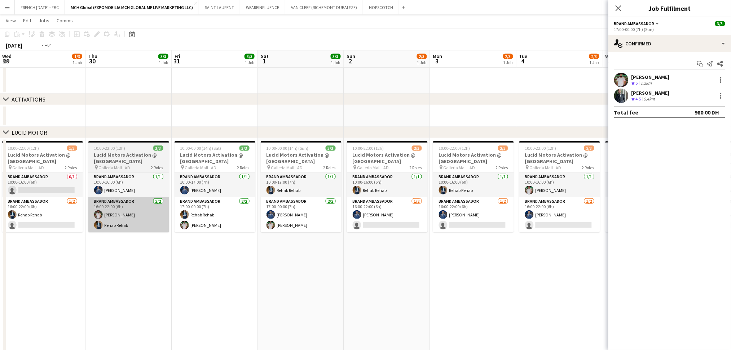
drag, startPoint x: 238, startPoint y: 203, endPoint x: 489, endPoint y: 226, distance: 252.2
click at [546, 223] on app-calendar-viewport "Mon 27 2/3 1 Job Tue 28 2/3 1 Job Wed 29 1/3 1 Job Thu 30 3/3 1 Job Fri 31 3/3 …" at bounding box center [365, 184] width 731 height 601
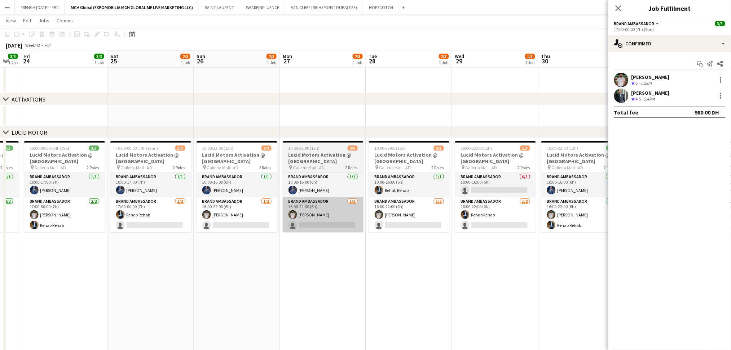
drag, startPoint x: 360, startPoint y: 214, endPoint x: 430, endPoint y: 217, distance: 69.3
click at [448, 217] on app-calendar-viewport "Wed 22 1/3 1 Job Thu 23 3/3 1 Job Fri 24 3/3 1 Job Sat 25 2/3 1 Job Sun 26 2/3 …" at bounding box center [365, 184] width 731 height 601
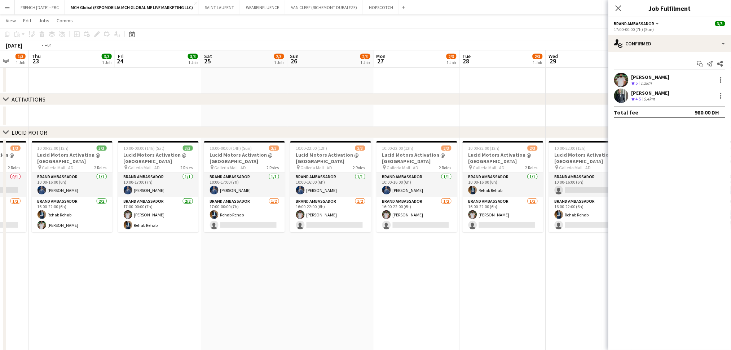
drag, startPoint x: 480, startPoint y: 199, endPoint x: 550, endPoint y: 201, distance: 70.0
click at [545, 199] on app-calendar-viewport "Mon 20 2/3 1 Job Tue 21 2/3 1 Job Wed 22 1/3 1 Job Thu 23 3/3 1 Job Fri 24 3/3 …" at bounding box center [365, 184] width 731 height 601
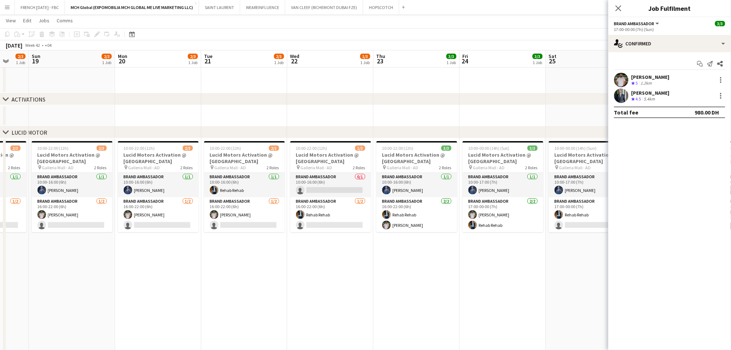
drag, startPoint x: 164, startPoint y: 215, endPoint x: 558, endPoint y: 240, distance: 395.1
click at [548, 234] on app-calendar-viewport "Thu 16 3/3 1 Job Fri 17 3/3 1 Job Sat 18 2/3 1 Job Sun 19 2/3 1 Job Mon 20 2/3 …" at bounding box center [365, 184] width 731 height 601
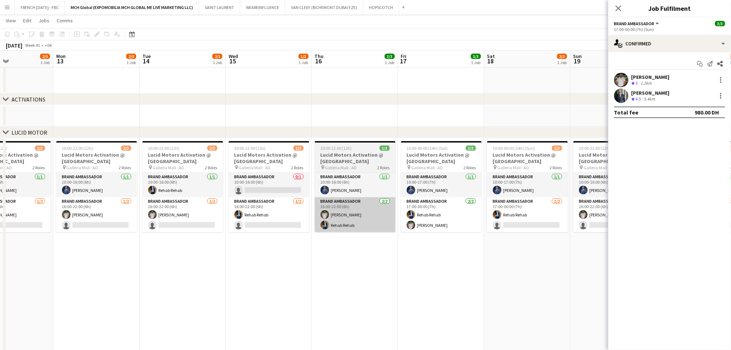
drag
click at [582, 232] on app-calendar-viewport "Fri 10 3/3 1 Job Sat 11 2/3 1 Job Sun 12 2/3 1 Job Mon 13 2/3 1 Job Tue 14 2/3 …" at bounding box center [365, 184] width 731 height 601
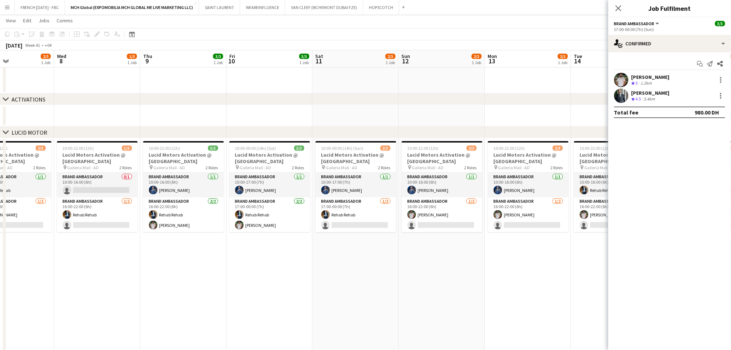
click at [581, 272] on app-calendar-viewport "Sun 5 2/3 1 Job Mon 6 2/3 1 Job Tue 7 2/3 1 Job Wed 8 1/3 1 Job Thu 9 3/3 1 Job…" at bounding box center [365, 184] width 731 height 601
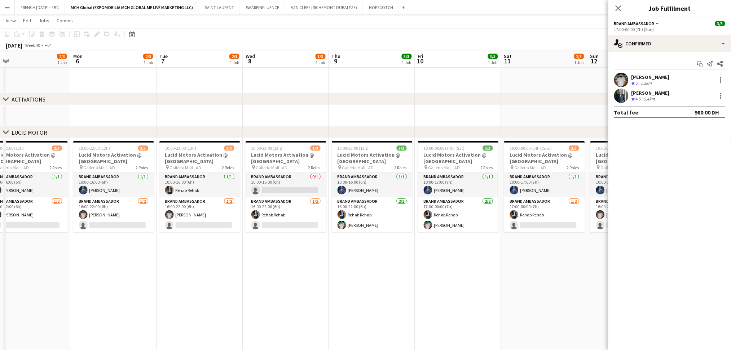
click at [593, 257] on app-calendar-viewport "Fri 3 3/3 1 Job Sat 4 2/3 1 Job Sun 5 2/3 1 Job Mon 6 2/3 1 Job Tue 7 2/3 1 Job…" at bounding box center [365, 184] width 731 height 601
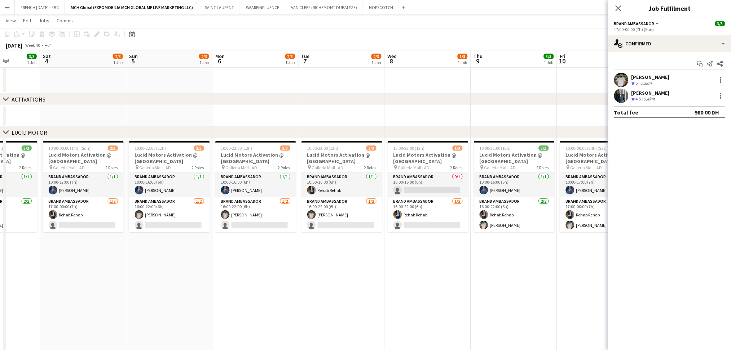
click at [595, 239] on app-calendar-viewport "Wed 1 2/3 1 Job Thu 2 3/3 1 Job Fri 3 3/3 1 Job Sat 4 2/3 1 Job Sun 5 2/3 1 Job…" at bounding box center [365, 184] width 731 height 601
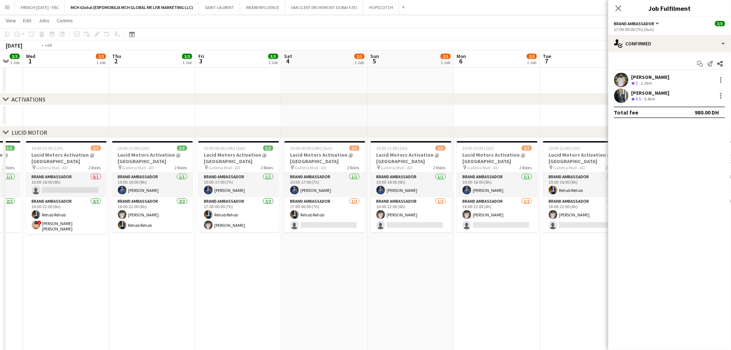
click at [647, 245] on body "Menu Boards Boards Boards All jobs Status Workforce Workforce My Workforce Recr…" at bounding box center [365, 177] width 731 height 642
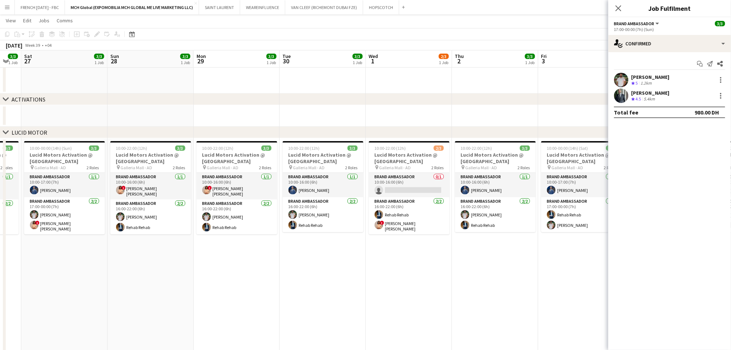
click at [524, 235] on app-calendar-viewport "Wed 24 2/3 1 Job Thu 25 2/3 1 Job Fri 26 3/3 1 Job Sat 27 3/3 1 Job Sun 28 3/3 …" at bounding box center [365, 184] width 731 height 601
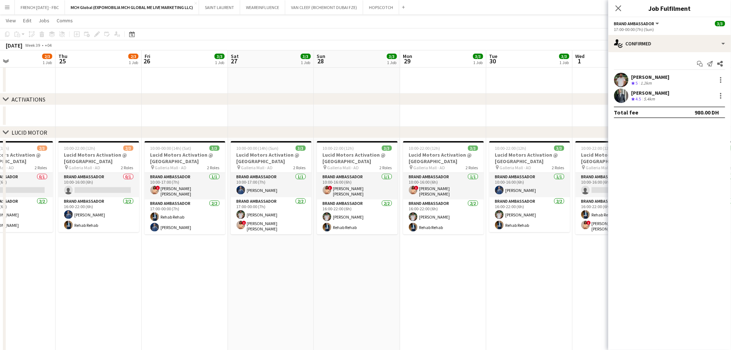
click at [148, 181] on app-calendar-viewport "Mon 22 3/3 1 Job Tue 23 3/3 1 Job Wed 24 2/3 1 Job Thu 25 2/3 1 Job Fri 26 3/3 …" at bounding box center [365, 184] width 731 height 601
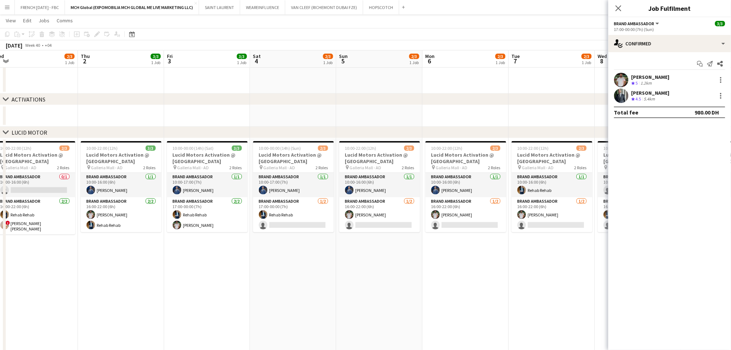
click at [345, 201] on app-calendar-viewport "Sun 28 3/3 1 Job Mon 29 3/3 1 Job Tue 30 3/3 1 Job Wed 1 2/3 1 Job Thu 2 3/3 1 …" at bounding box center [365, 184] width 731 height 601
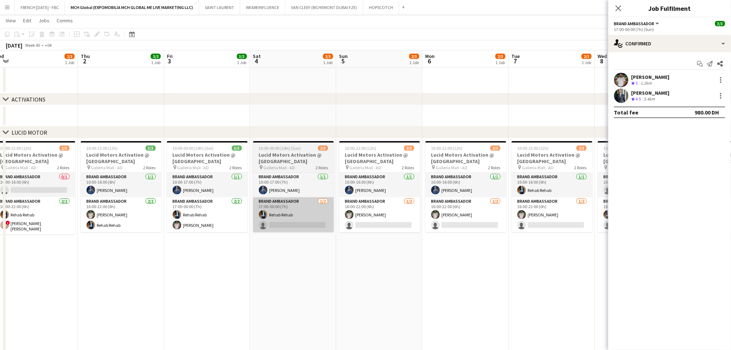
scroll to position [0, 281]
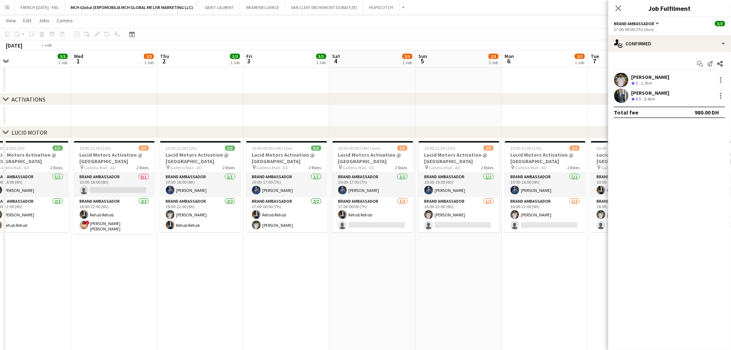
click at [516, 234] on app-calendar-viewport "Sun 28 3/3 1 Job Mon 29 3/3 1 Job Tue 30 3/3 1 Job Wed 1 2/3 1 Job Thu 2 3/3 1 …" at bounding box center [365, 184] width 731 height 601
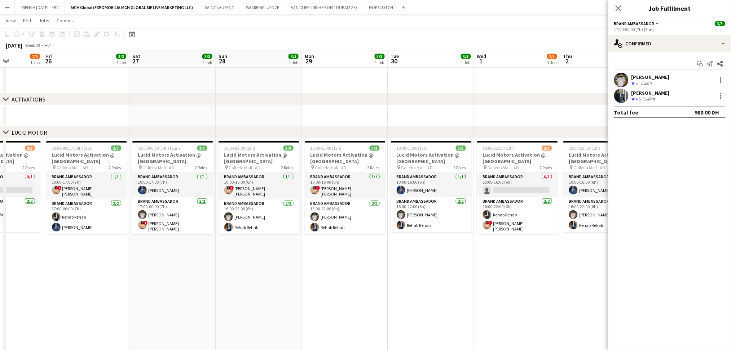
click at [574, 259] on app-calendar-viewport "Wed 24 2/3 1 Job Thu 25 2/3 1 Job Fri 26 3/3 1 Job Sat 27 3/3 1 Job Sun 28 3/3 …" at bounding box center [365, 184] width 731 height 601
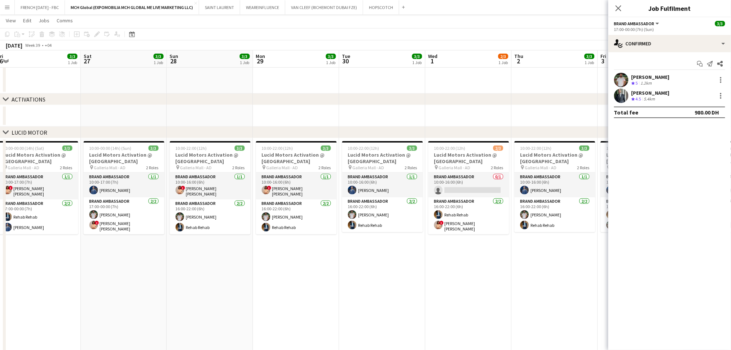
click at [159, 190] on app-calendar-viewport "Mon 22 3/3 1 Job Tue 23 3/3 1 Job Wed 24 2/3 1 Job Thu 25 2/3 1 Job Fri 26 3/3 …" at bounding box center [365, 184] width 731 height 601
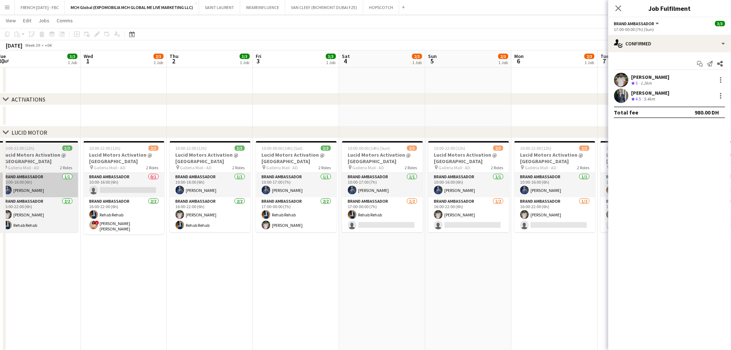
scroll to position [0, 214]
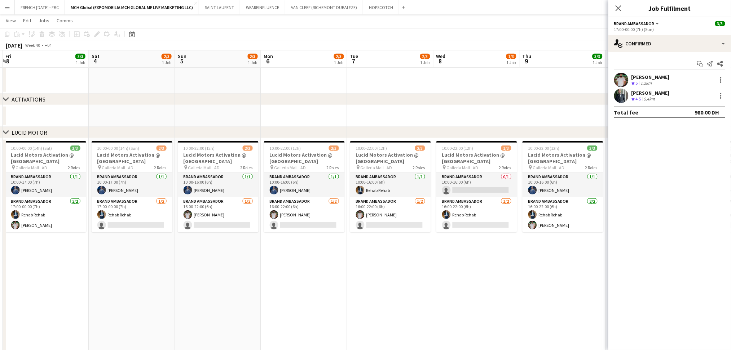
click at [101, 188] on app-calendar-viewport "Tue 30 3/3 1 Job Wed 1 2/3 1 Job Thu 2 3/3 1 Job Fri 3 3/3 1 Job Sat 4 2/3 1 Jo…" at bounding box center [365, 184] width 731 height 601
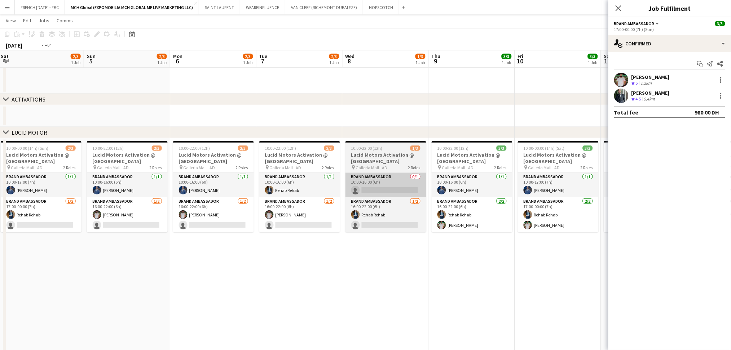
click at [221, 193] on app-calendar-viewport "Wed 1 2/3 1 Job Thu 2 3/3 1 Job Fri 3 3/3 1 Job Sat 4 2/3 1 Job Sun 5 2/3 1 Job…" at bounding box center [365, 184] width 731 height 601
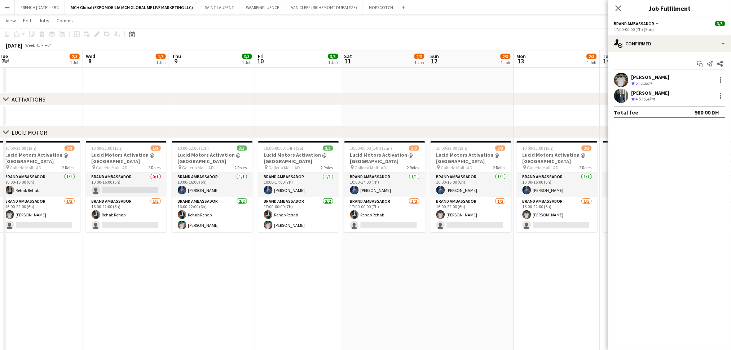
click at [221, 193] on app-calendar-viewport "Sat 4 2/3 1 Job Sun 5 2/3 1 Job Mon 6 2/3 1 Job Tue 7 2/3 1 Job Wed 8 1/3 1 Job…" at bounding box center [365, 184] width 731 height 601
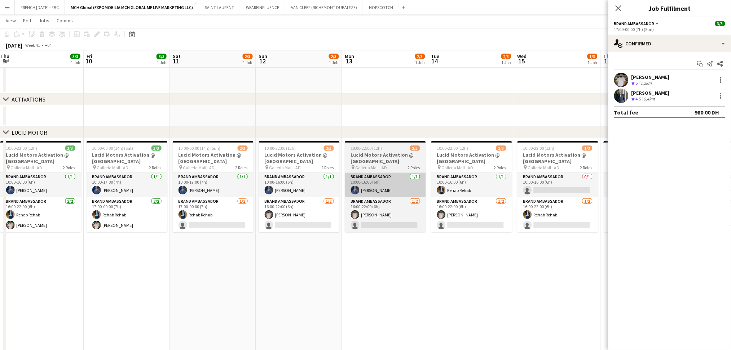
click at [148, 181] on app-calendar-viewport "Mon 6 2/3 1 Job Tue 7 2/3 1 Job Wed 8 1/3 1 Job Thu 9 3/3 1 Job Fri 10 3/3 1 Jo…" at bounding box center [365, 184] width 731 height 601
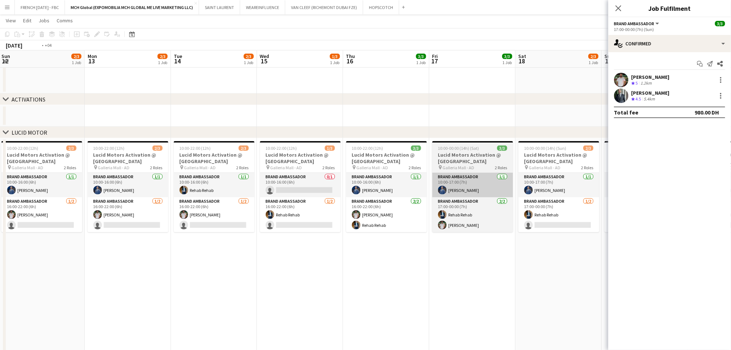
click at [191, 184] on app-calendar-viewport "Thu 9 3/3 1 Job Fri 10 3/3 1 Job Sat 11 2/3 1 Job Sun 12 2/3 1 Job Mon 13 2/3 1…" at bounding box center [365, 184] width 731 height 601
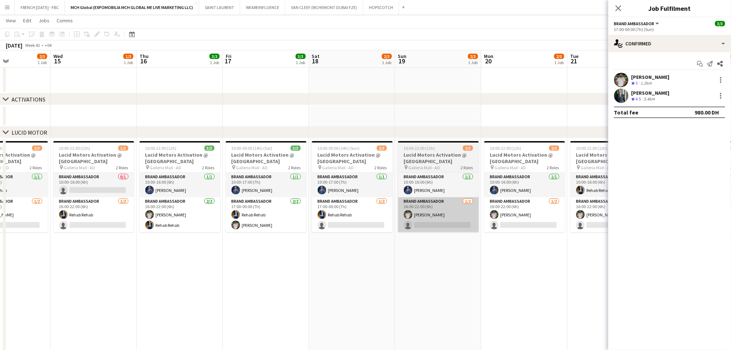
click at [224, 208] on app-calendar-viewport "Sun 12 2/3 1 Job Mon 13 2/3 1 Job Tue 14 2/3 1 Job Wed 15 1/3 1 Job Thu 16 3/3 …" at bounding box center [365, 184] width 731 height 601
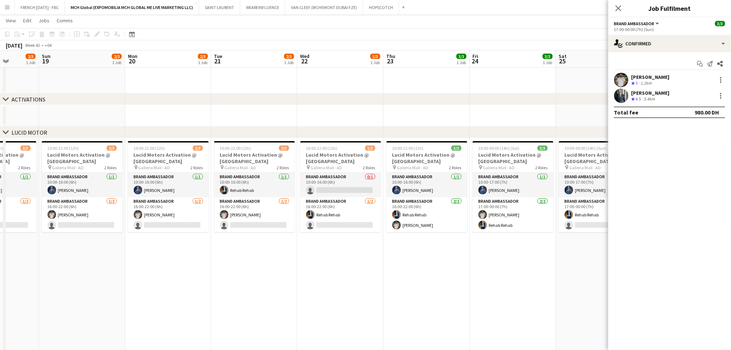
click at [182, 196] on app-calendar-viewport "Wed 15 1/3 1 Job Thu 16 3/3 1 Job Fri 17 3/3 1 Job Sat 18 2/3 1 Job Sun 19 2/3 …" at bounding box center [365, 184] width 731 height 601
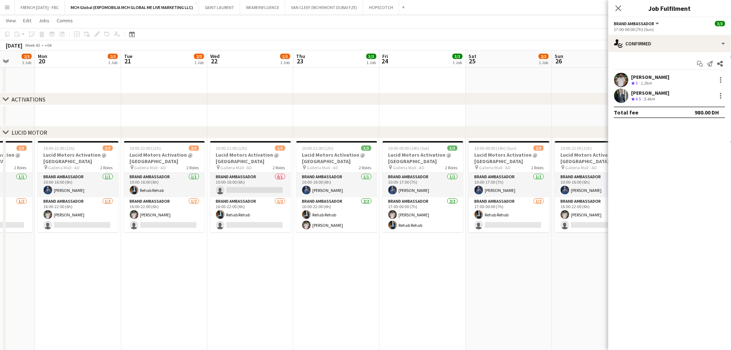
click at [206, 195] on app-calendar-viewport "Fri 17 3/3 1 Job Sat 18 2/3 1 Job Sun 19 2/3 1 Job Mon 20 2/3 1 Job Tue 21 2/3 …" at bounding box center [365, 184] width 731 height 601
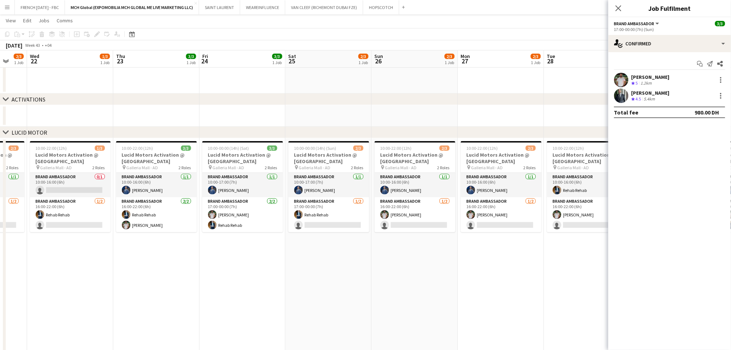
click at [275, 254] on app-calendar-viewport "Sun 19 2/3 1 Job Mon 20 2/3 1 Job Tue 21 2/3 1 Job Wed 22 1/3 1 Job Thu 23 3/3 …" at bounding box center [365, 184] width 731 height 601
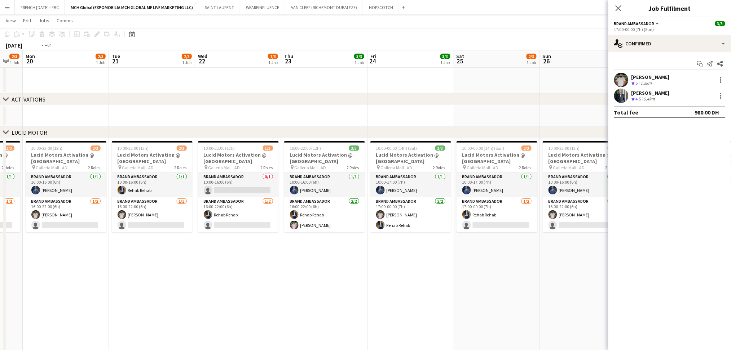
click at [731, 247] on html "Menu Boards Boards Boards All jobs Status Workforce Workforce My Workforce Recr…" at bounding box center [365, 177] width 731 height 642
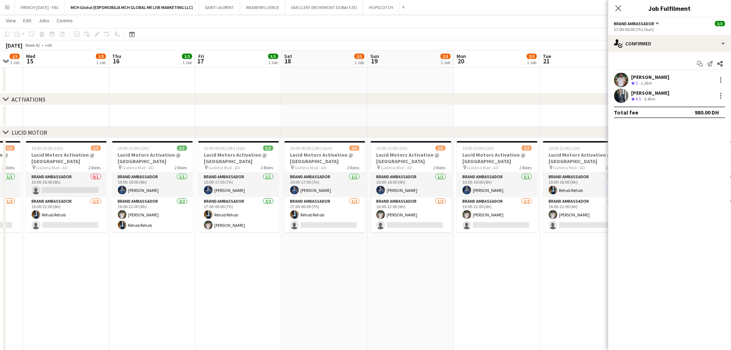
click at [626, 210] on body "Menu Boards Boards Boards All jobs Status Workforce Workforce My Workforce Recr…" at bounding box center [365, 177] width 731 height 642
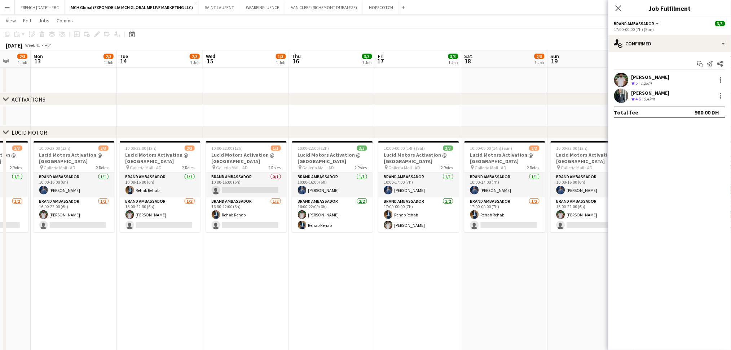
scroll to position [0, 174]
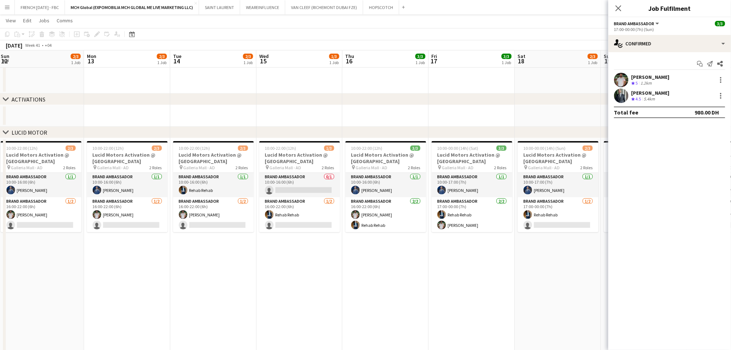
drag, startPoint x: 128, startPoint y: 278, endPoint x: 192, endPoint y: 267, distance: 65.5
click at [192, 267] on app-calendar-viewport "Fri 10 3/3 1 Job Sat 11 2/3 1 Job Sun 12 2/3 1 Job Mon 13 2/3 1 Job Tue 14 2/3 …" at bounding box center [365, 184] width 731 height 601
click at [333, 5] on button "VAN CLEEF (RICHEMONT DUBAI FZE) Close" at bounding box center [324, 7] width 78 height 14
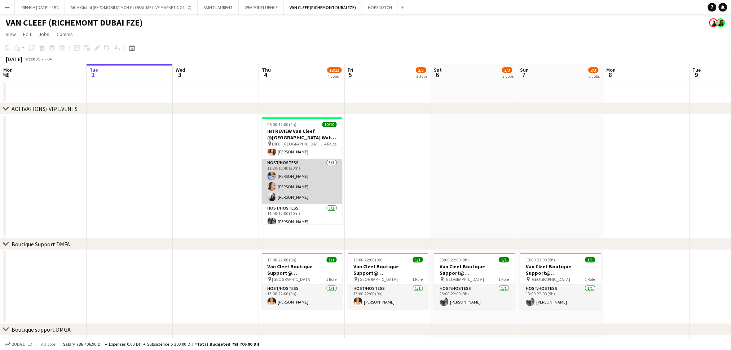
scroll to position [86, 0]
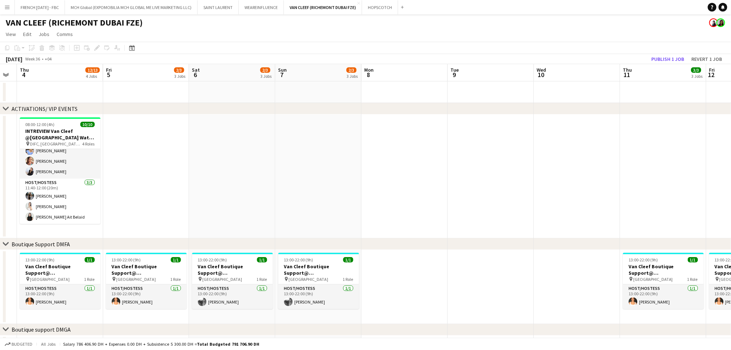
drag, startPoint x: 690, startPoint y: 158, endPoint x: 415, endPoint y: 164, distance: 275.8
click at [371, 156] on app-calendar-viewport "Sun 31 Mon 1 Tue 2 Wed 3 Thu 4 12/13 4 Jobs Fri 5 2/3 3 Jobs Sat 6 2/3 3 Jobs S…" at bounding box center [365, 316] width 731 height 504
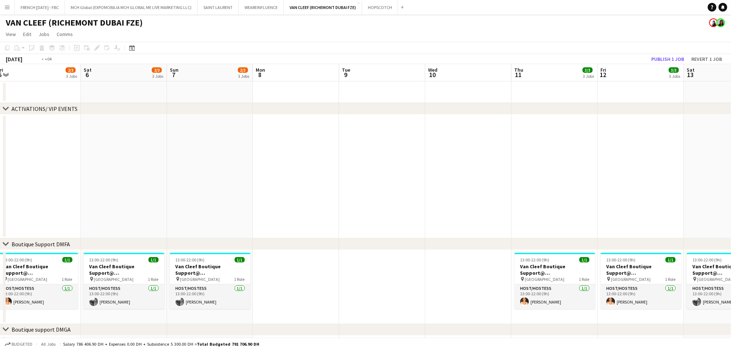
drag, startPoint x: 568, startPoint y: 179, endPoint x: 186, endPoint y: 164, distance: 382.0
click at [186, 164] on app-calendar-viewport "Tue 2 Wed 3 Thu 4 12/13 4 Jobs Fri 5 2/3 3 Jobs Sat 6 2/3 3 Jobs Sun 7 2/3 3 Jo…" at bounding box center [365, 316] width 731 height 504
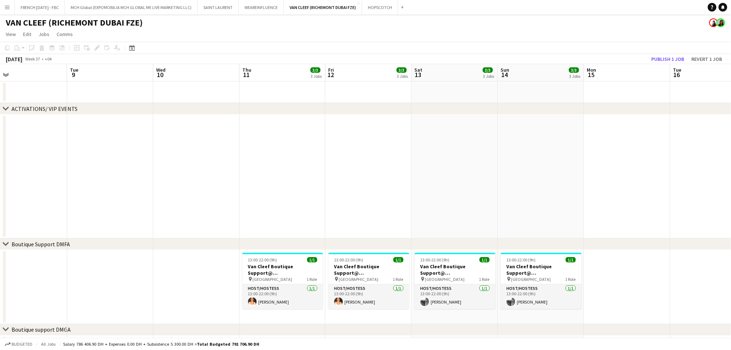
drag, startPoint x: 563, startPoint y: 188, endPoint x: 396, endPoint y: 195, distance: 166.7
click at [234, 176] on app-calendar-viewport "Sat 6 2/3 3 Jobs Sun 7 2/3 3 Jobs Mon 8 Tue 9 Wed 10 Thu 11 3/3 3 Jobs Fri 12 3…" at bounding box center [365, 316] width 731 height 504
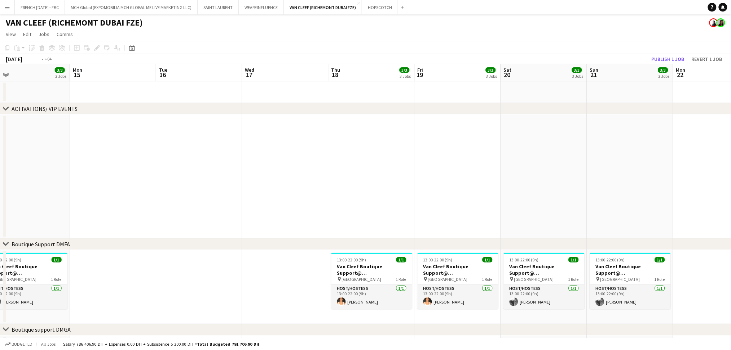
drag, startPoint x: 489, startPoint y: 180, endPoint x: 216, endPoint y: 155, distance: 274.0
click at [208, 154] on app-calendar-viewport "Thu 11 3/3 3 Jobs Fri 12 3/3 3 Jobs Sat 13 3/3 3 Jobs Sun 14 3/3 3 Jobs Mon 15 …" at bounding box center [365, 316] width 731 height 504
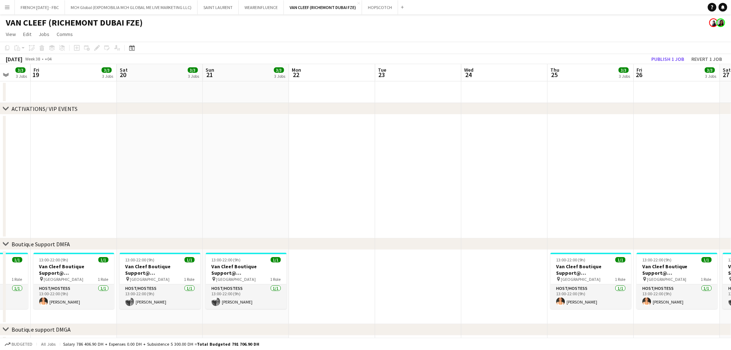
drag, startPoint x: 362, startPoint y: 152, endPoint x: 237, endPoint y: 152, distance: 125.1
click at [203, 146] on app-calendar-viewport "Mon 15 Tue 16 Wed 17 Thu 18 3/3 3 Jobs Fri 19 3/3 3 Jobs Sat 20 3/3 3 Jobs Sun …" at bounding box center [365, 316] width 731 height 504
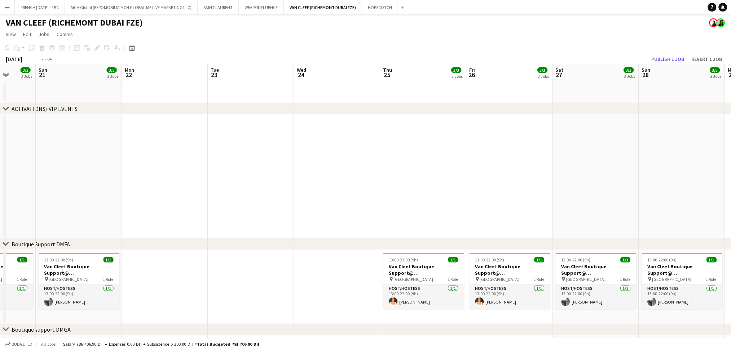
drag, startPoint x: 577, startPoint y: 193, endPoint x: 263, endPoint y: 170, distance: 314.4
click at [262, 170] on app-calendar-viewport "Wed 17 Thu 18 3/3 3 Jobs Fri 19 3/3 3 Jobs Sat 20 3/3 3 Jobs Sun 21 3/3 3 Jobs …" at bounding box center [365, 316] width 731 height 504
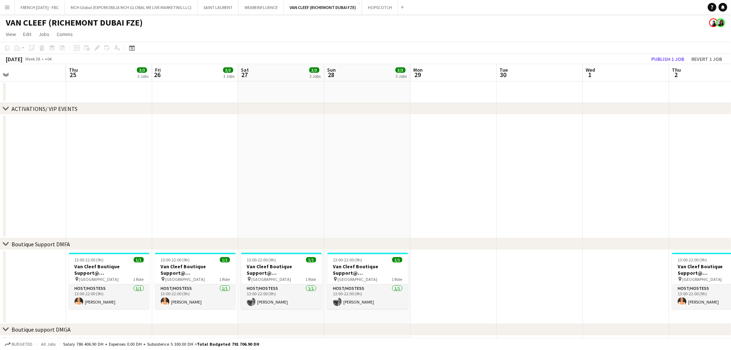
drag, startPoint x: 210, startPoint y: 153, endPoint x: 193, endPoint y: 152, distance: 17.3
click at [193, 152] on app-calendar-viewport "Sun 21 3/3 3 Jobs Mon 22 Tue 23 Wed 24 Thu 25 3/3 3 Jobs Fri 26 3/3 3 Jobs Sat …" at bounding box center [365, 316] width 731 height 504
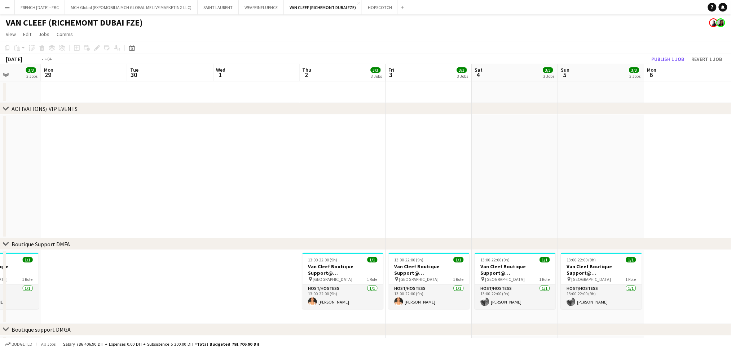
drag, startPoint x: 538, startPoint y: 168, endPoint x: 433, endPoint y: 163, distance: 105.3
click at [209, 137] on app-calendar-viewport "Thu 25 3/3 3 Jobs Fri 26 3/3 3 Jobs Sat 27 3/3 3 Jobs Sun 28 3/3 3 Jobs Mon 29 …" at bounding box center [365, 316] width 731 height 504
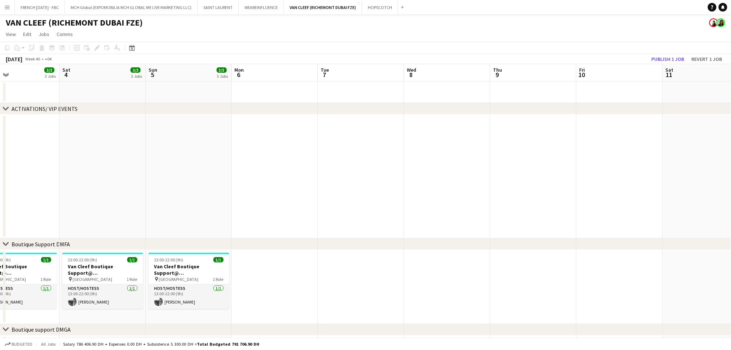
drag, startPoint x: 139, startPoint y: 119, endPoint x: 194, endPoint y: 126, distance: 55.3
click at [130, 118] on app-calendar-viewport "Tue 30 Wed 1 Thu 2 3/3 3 Jobs Fri 3 3/3 3 Jobs Sat 4 3/3 3 Jobs Sun 5 3/3 3 Job…" at bounding box center [365, 316] width 731 height 504
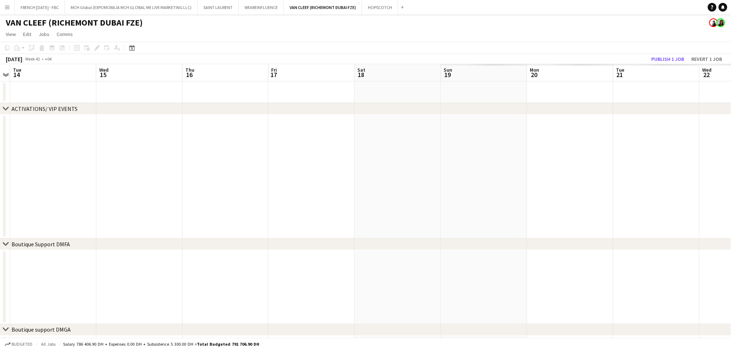
drag, startPoint x: 226, startPoint y: 127, endPoint x: 363, endPoint y: 150, distance: 138.8
click at [89, 124] on app-calendar-viewport "Sat 11 Sun 12 Mon 13 Tue 14 Wed 15 Thu 16 Fri 17 Sat 18 Sun 19 Mon 20 Tue 21 We…" at bounding box center [365, 316] width 731 height 504
drag, startPoint x: 604, startPoint y: 168, endPoint x: 159, endPoint y: 129, distance: 446.1
click at [165, 130] on app-calendar-viewport "Sun 12 Mon 13 Tue 14 Wed 15 Thu 16 Fri 17 Sat 18 Sun 19 Mon 20 Tue 21 Wed 22 Th…" at bounding box center [365, 316] width 731 height 504
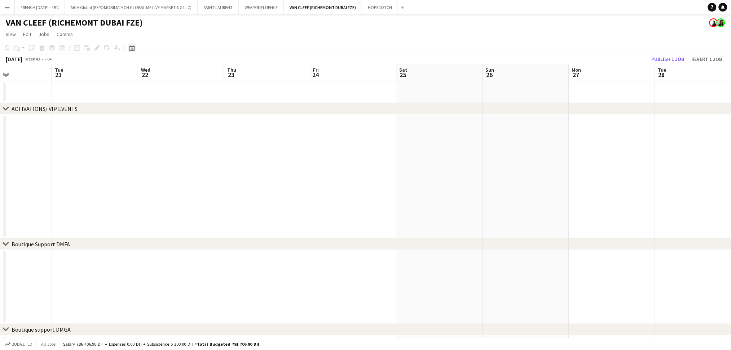
click at [130, 48] on icon "Date picker" at bounding box center [132, 48] width 6 height 6
click at [185, 75] on span "Next month" at bounding box center [190, 73] width 14 height 14
click at [143, 130] on span "18" at bounding box center [142, 130] width 9 height 9
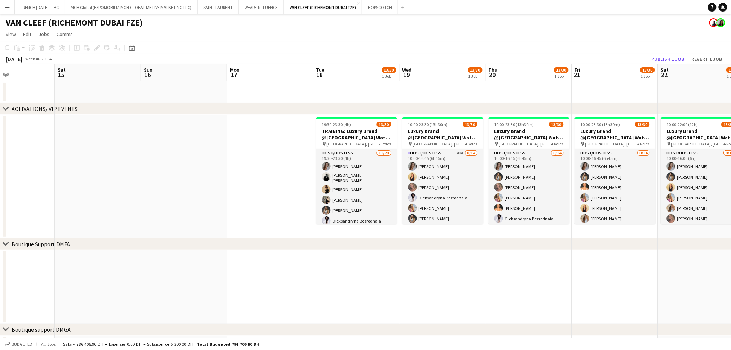
drag, startPoint x: 430, startPoint y: 279, endPoint x: 377, endPoint y: 279, distance: 53.0
click at [377, 279] on app-calendar-viewport "Wed 12 Thu 13 Fri 14 Sat 15 Sun 16 Mon 17 Tue 18 13/30 1 Job Wed 19 13/30 1 Job…" at bounding box center [365, 316] width 731 height 504
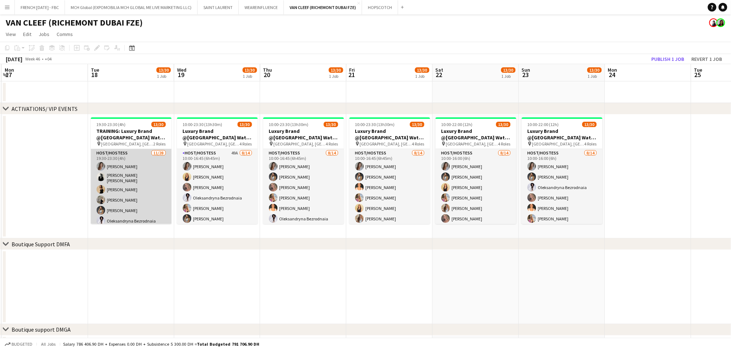
click at [111, 169] on app-card-role "Host/Hostess [DATE] 19:30-23:30 (4h) Camila [PERSON_NAME] [PERSON_NAME] [PERSON…" at bounding box center [131, 303] width 81 height 309
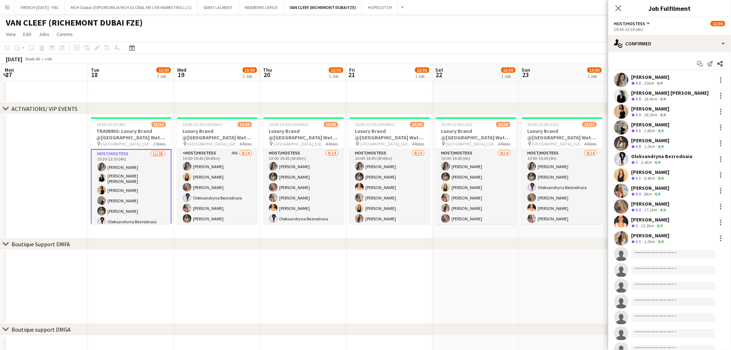
click at [660, 129] on app-skills-label "4/4" at bounding box center [661, 130] width 6 height 5
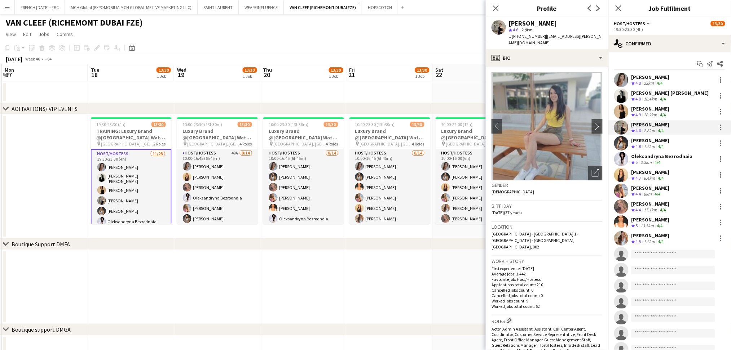
click at [660, 139] on div "[PERSON_NAME]" at bounding box center [650, 140] width 38 height 6
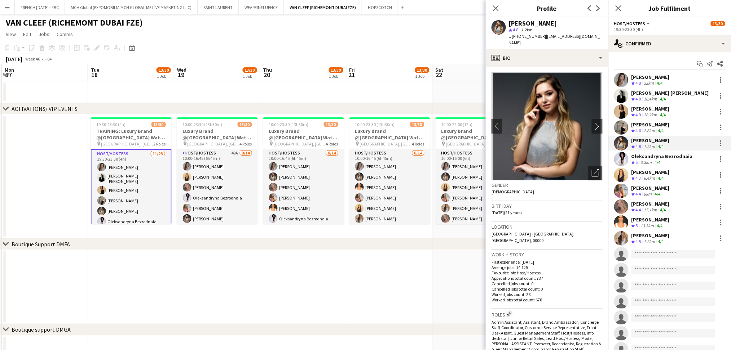
click at [658, 159] on div "Oleksandryna Bezrodnaia" at bounding box center [661, 156] width 61 height 6
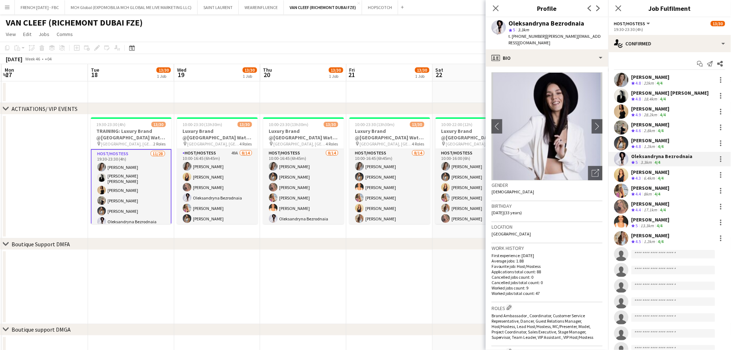
click at [660, 171] on div "[PERSON_NAME]" at bounding box center [650, 172] width 38 height 6
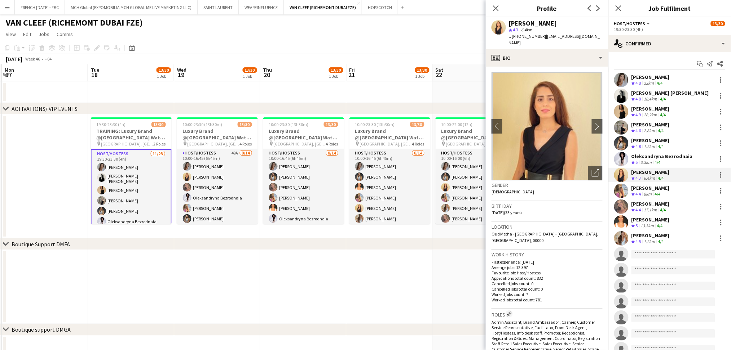
click at [660, 190] on div "[PERSON_NAME]" at bounding box center [650, 188] width 38 height 6
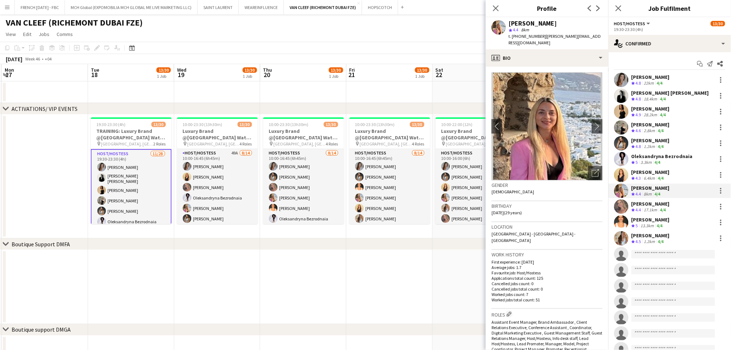
click at [656, 203] on div "[PERSON_NAME]" at bounding box center [650, 204] width 38 height 6
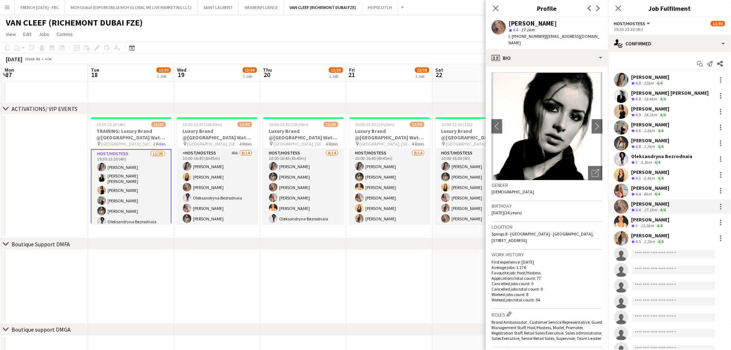
click at [658, 220] on div "[PERSON_NAME]" at bounding box center [650, 220] width 38 height 6
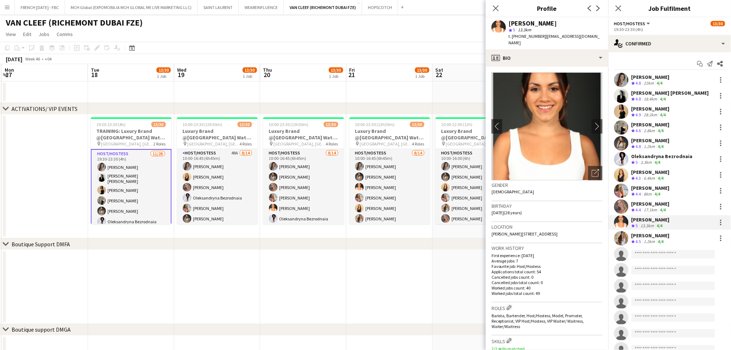
click at [659, 238] on div "[PERSON_NAME]" at bounding box center [650, 235] width 38 height 6
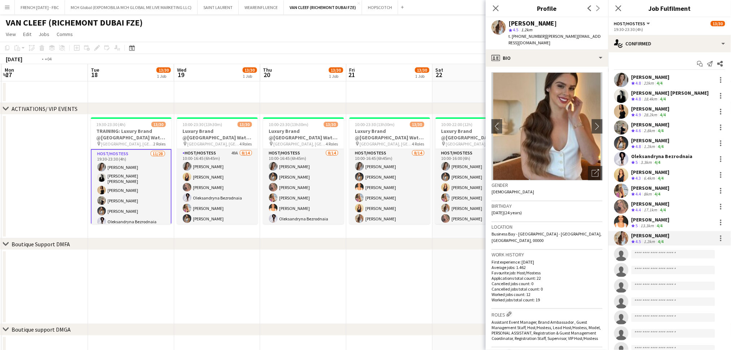
scroll to position [0, 266]
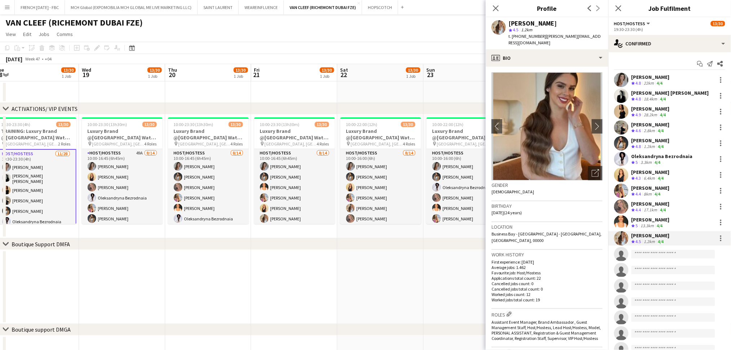
drag, startPoint x: 420, startPoint y: 251, endPoint x: 238, endPoint y: 245, distance: 182.5
click at [238, 245] on div "chevron-right ACTIVATIONS/ VIP EVENTS chevron-right Boutique Support DMFA chevr…" at bounding box center [365, 316] width 731 height 504
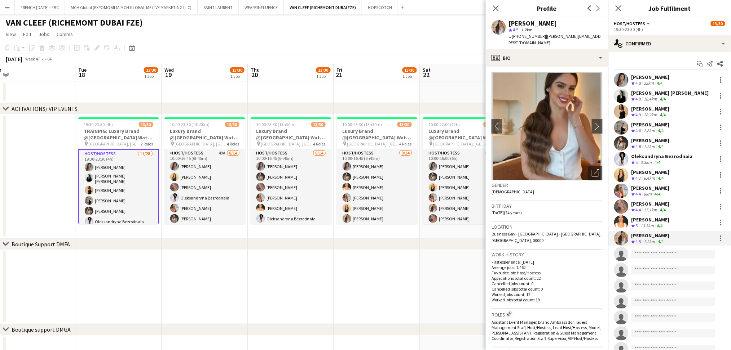
drag, startPoint x: 371, startPoint y: 288, endPoint x: 284, endPoint y: 288, distance: 86.1
click at [515, 288] on body "Menu Boards Boards Boards All jobs Status Workforce Workforce My Workforce Recr…" at bounding box center [365, 290] width 731 height 580
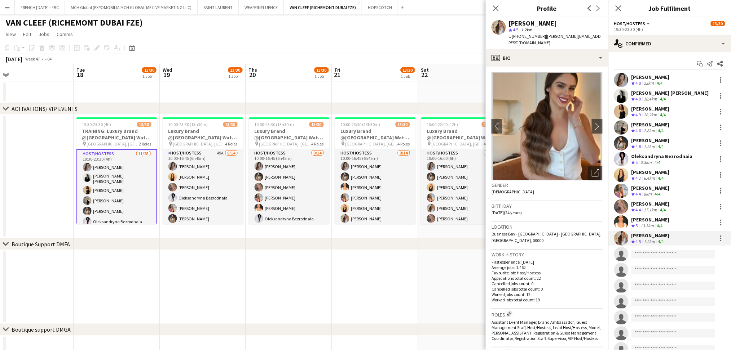
scroll to position [0, 271]
drag, startPoint x: 229, startPoint y: 288, endPoint x: 227, endPoint y: 283, distance: 4.8
click at [227, 283] on app-calendar-viewport "Fri 14 Sat 15 Sun 16 Mon 17 Tue 18 13/30 1 Job Wed 19 13/30 1 Job Thu 20 13/30 …" at bounding box center [365, 316] width 731 height 504
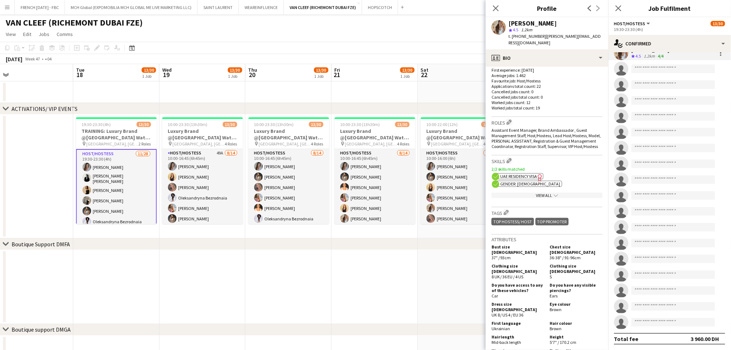
scroll to position [0, 0]
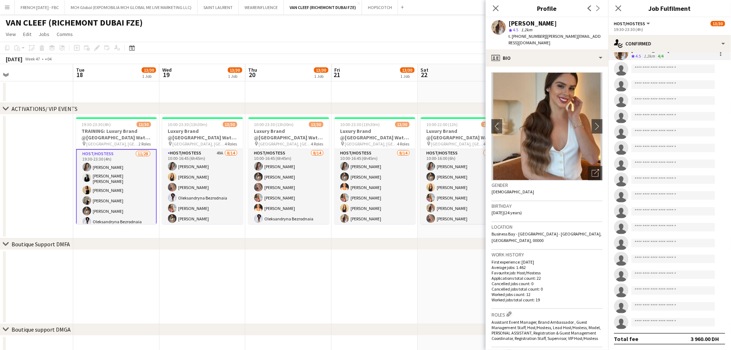
click at [195, 253] on app-date-cell at bounding box center [202, 287] width 86 height 74
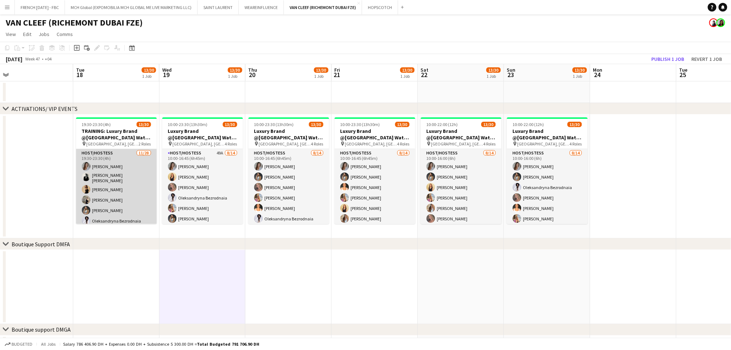
click at [118, 181] on app-card-role "Host/Hostess [DATE] 19:30-23:30 (4h) Camila [PERSON_NAME] [PERSON_NAME] [PERSON…" at bounding box center [116, 303] width 81 height 309
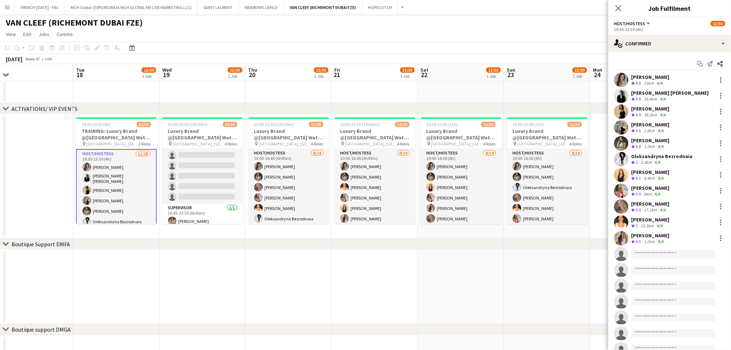
click at [367, 276] on app-date-cell at bounding box center [375, 287] width 86 height 74
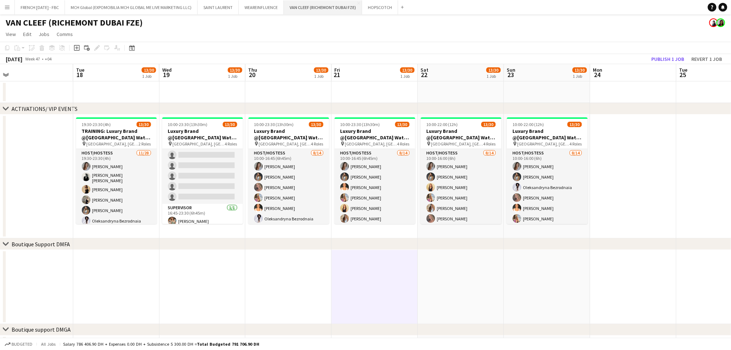
click at [330, 7] on button "VAN CLEEF (RICHEMONT DUBAI FZE) Close" at bounding box center [323, 7] width 78 height 14
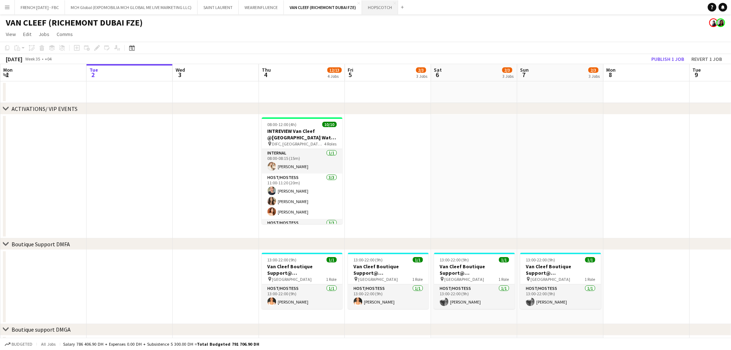
click at [374, 9] on button "HOPSCOTCH Close" at bounding box center [380, 7] width 36 height 14
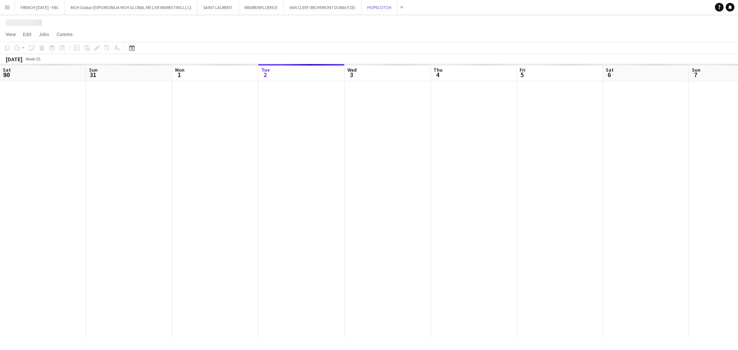
scroll to position [0, 172]
